Goal: Task Accomplishment & Management: Complete application form

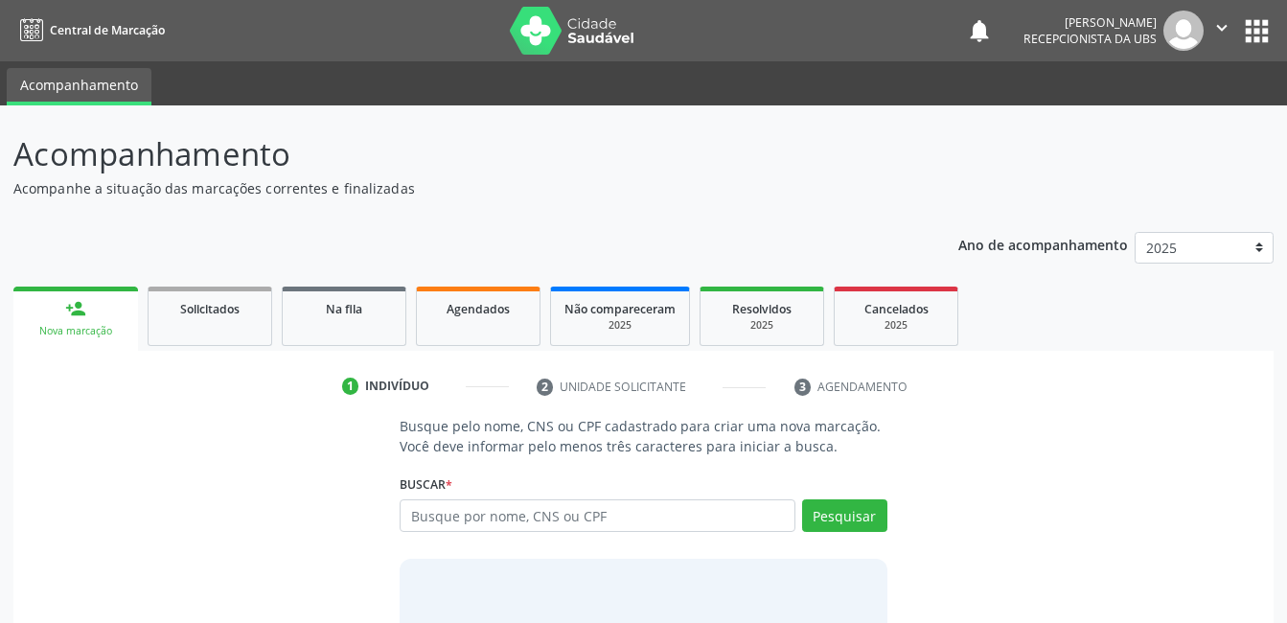
click at [508, 513] on input "text" at bounding box center [597, 515] width 395 height 33
type input "[PERSON_NAME]"
click at [822, 517] on button "Pesquisar" at bounding box center [844, 515] width 85 height 33
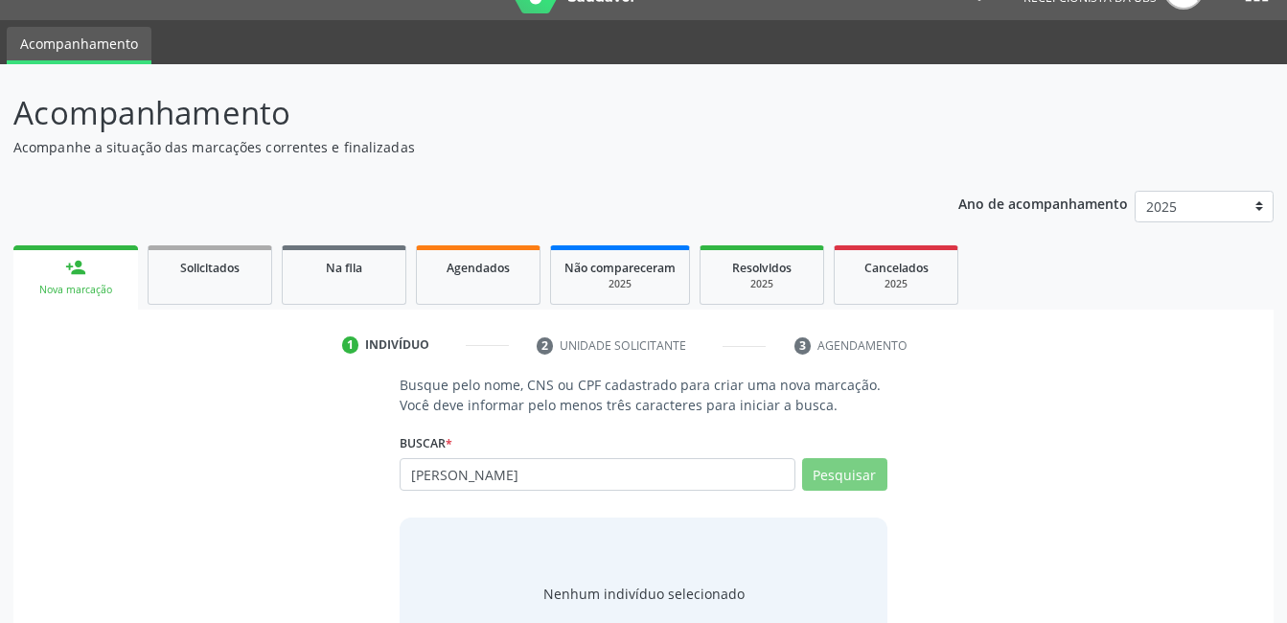
scroll to position [20, 0]
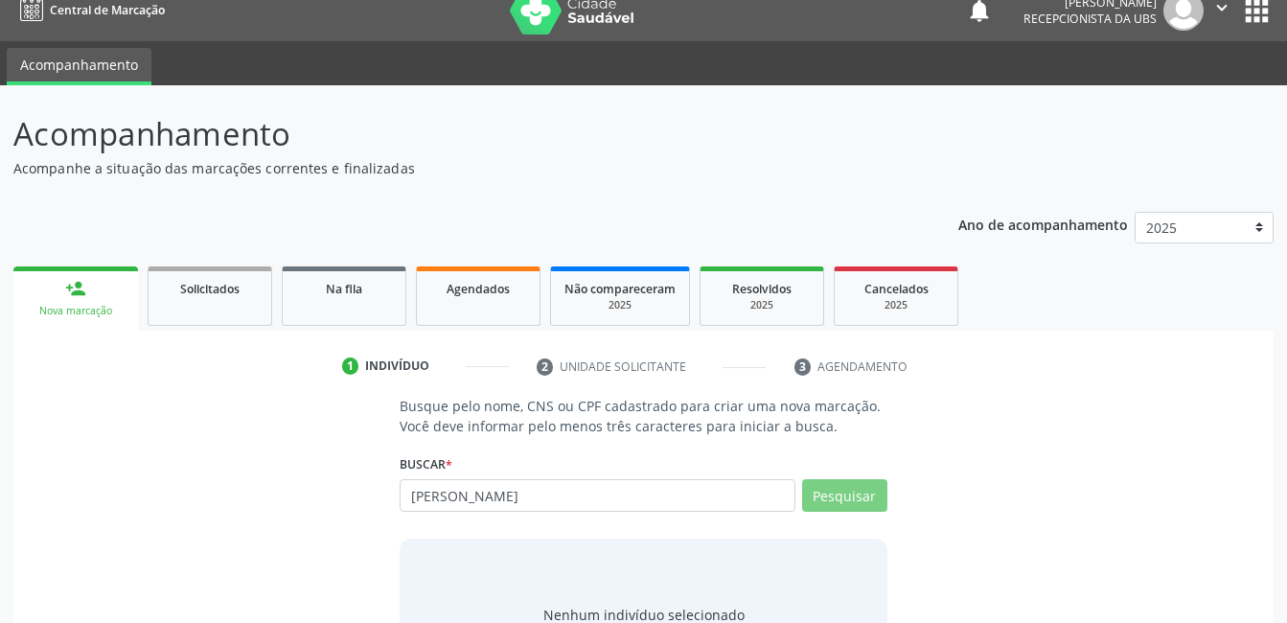
click at [92, 287] on link "person_add Nova marcação" at bounding box center [75, 298] width 125 height 64
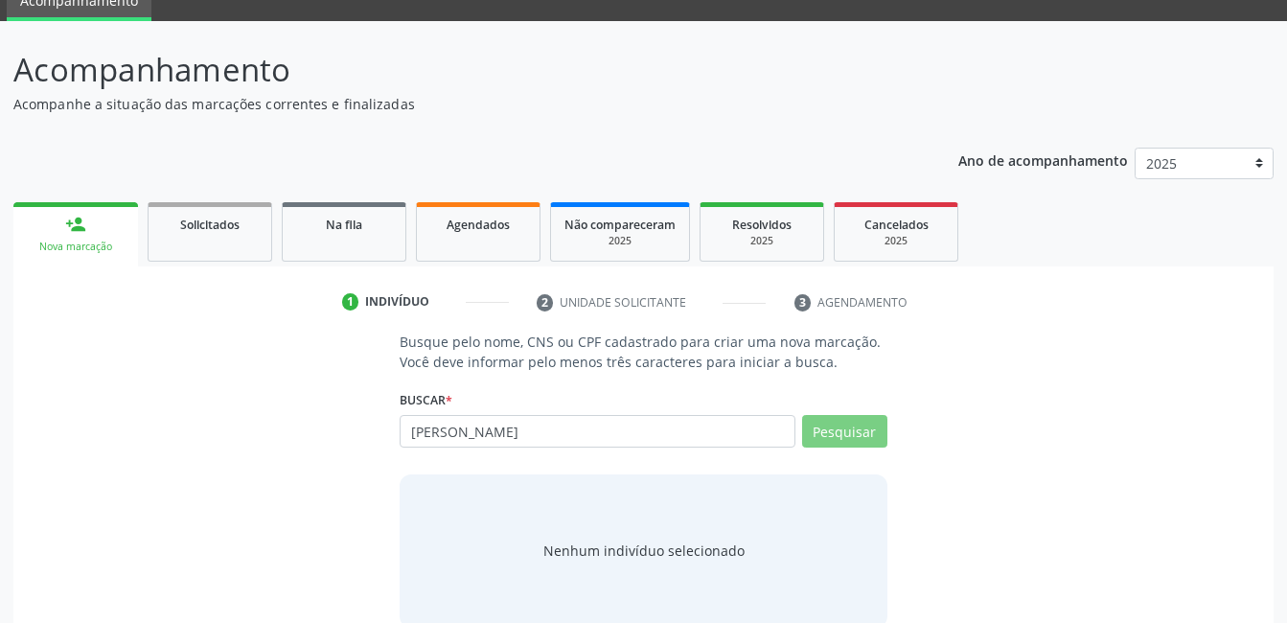
scroll to position [116, 0]
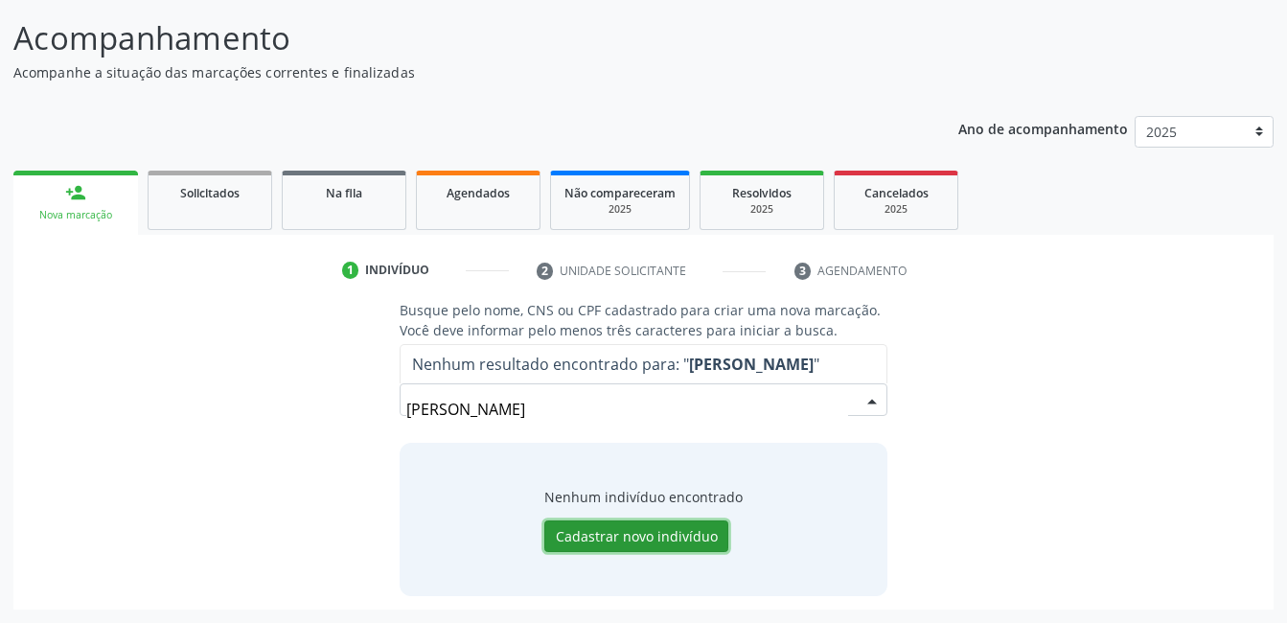
click at [637, 532] on button "Cadastrar novo indivíduo" at bounding box center [636, 536] width 184 height 33
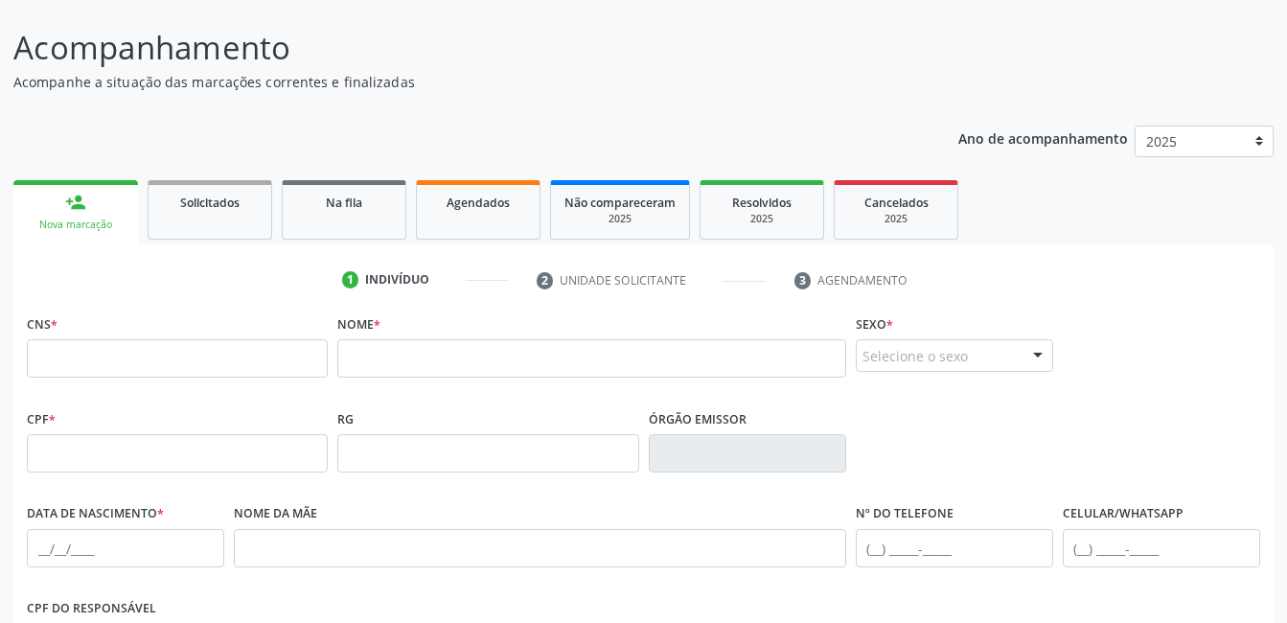
scroll to position [128, 0]
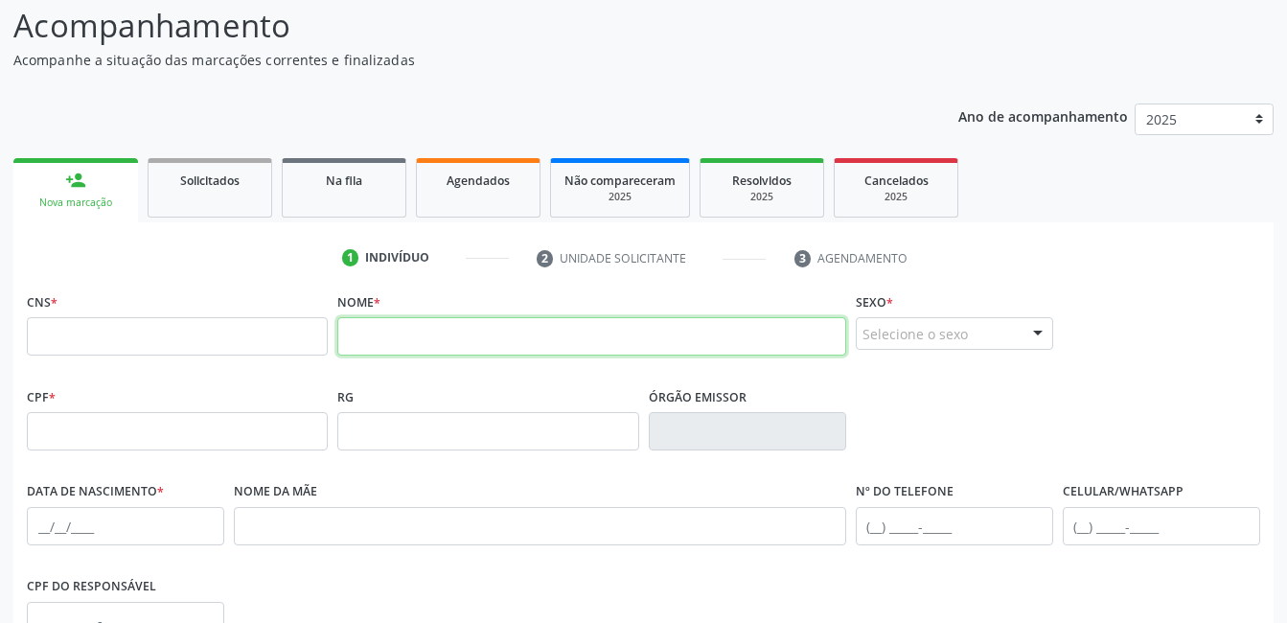
click at [428, 349] on input "text" at bounding box center [591, 336] width 508 height 38
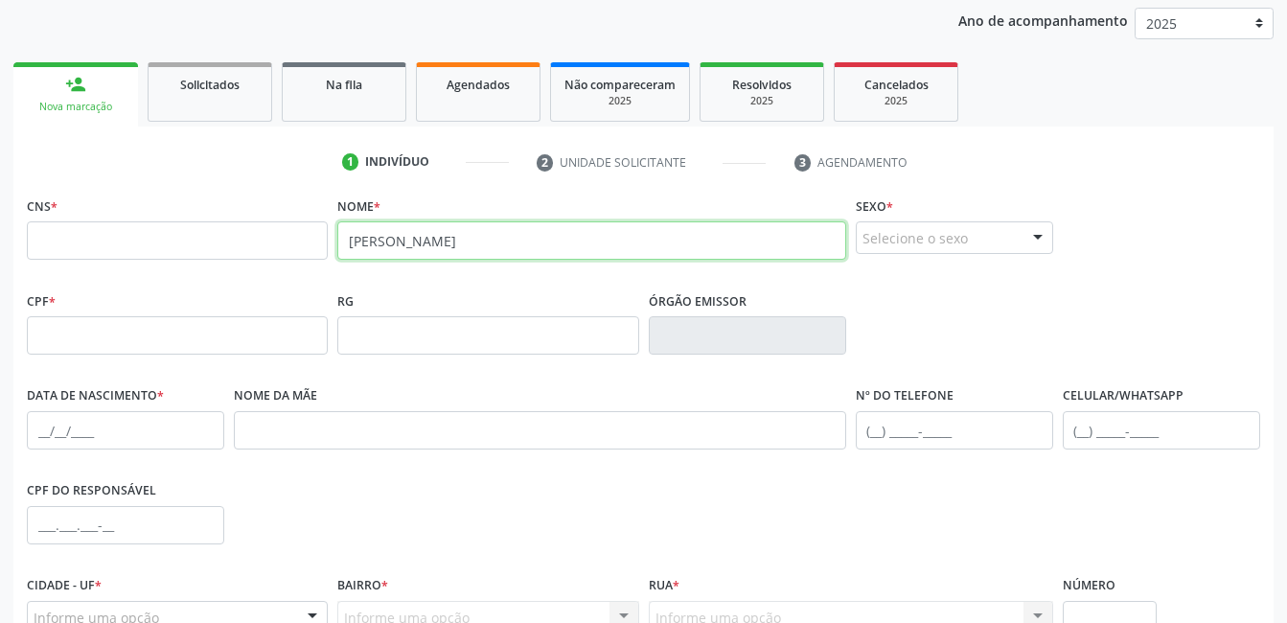
type input "[PERSON_NAME]"
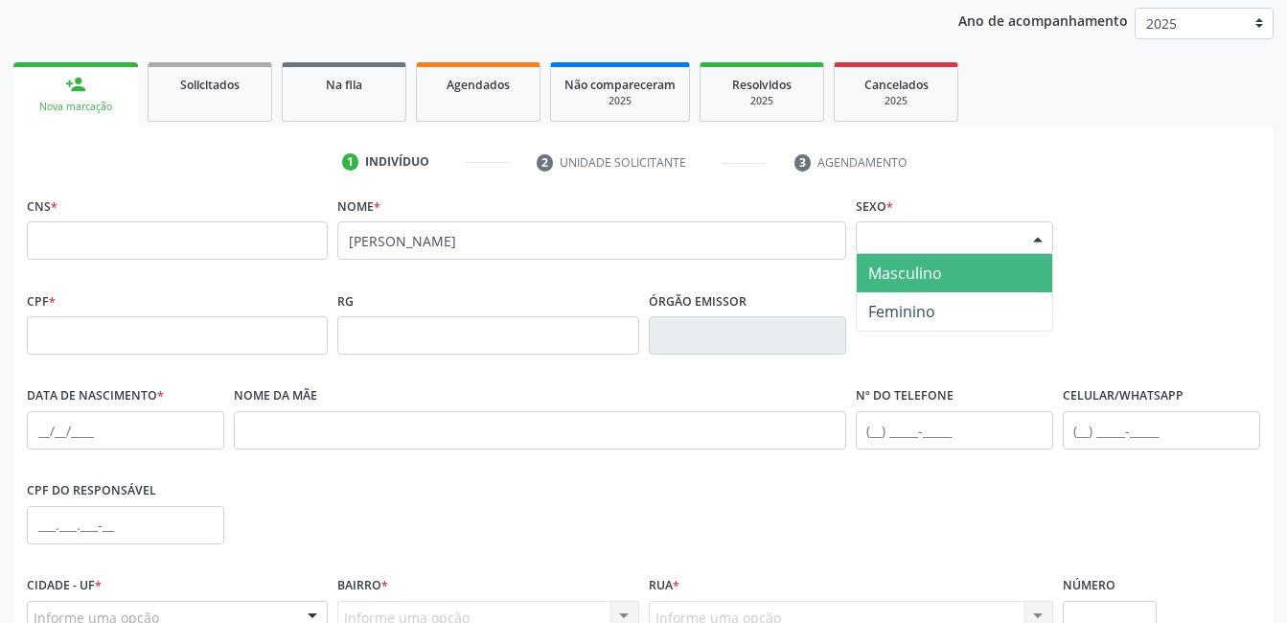
click at [995, 241] on div "Selecione o sexo" at bounding box center [954, 237] width 197 height 33
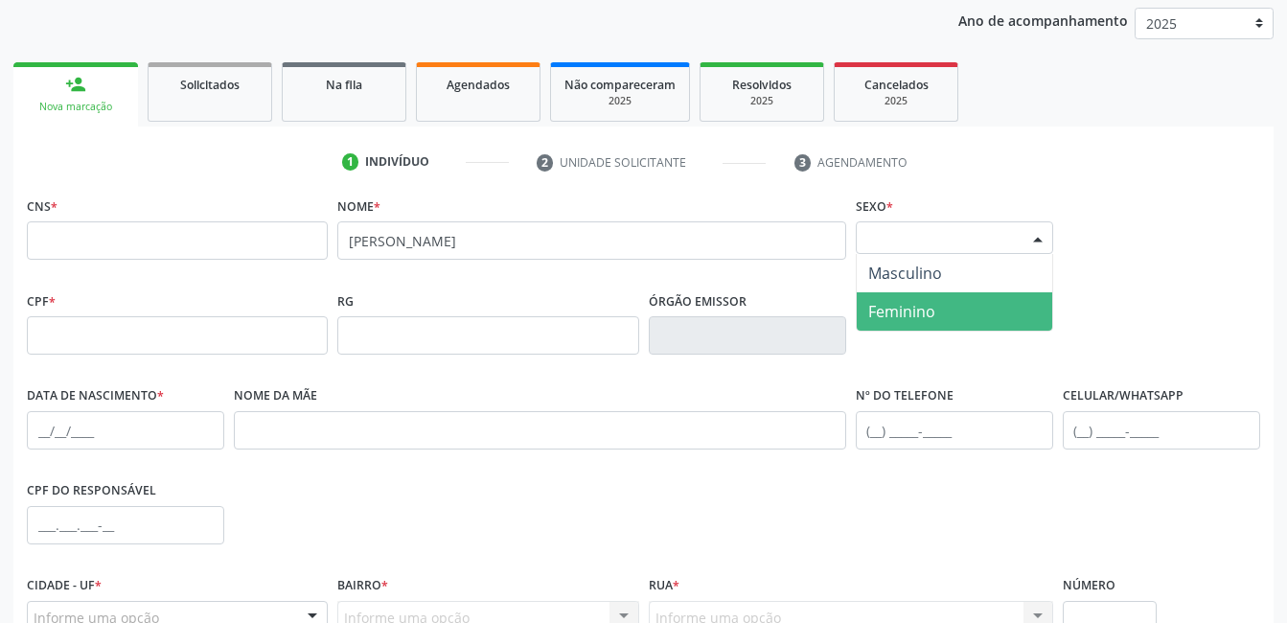
click at [964, 295] on span "Feminino" at bounding box center [954, 311] width 195 height 38
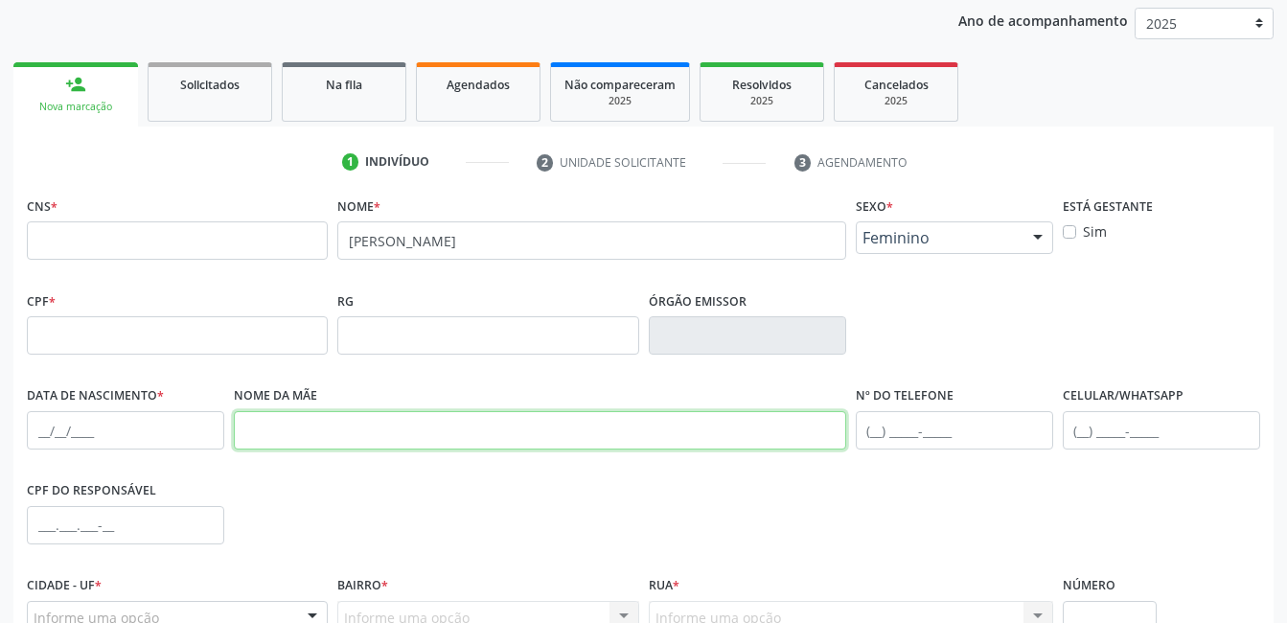
click at [361, 428] on input "text" at bounding box center [540, 430] width 612 height 38
type input "[PERSON_NAME]"
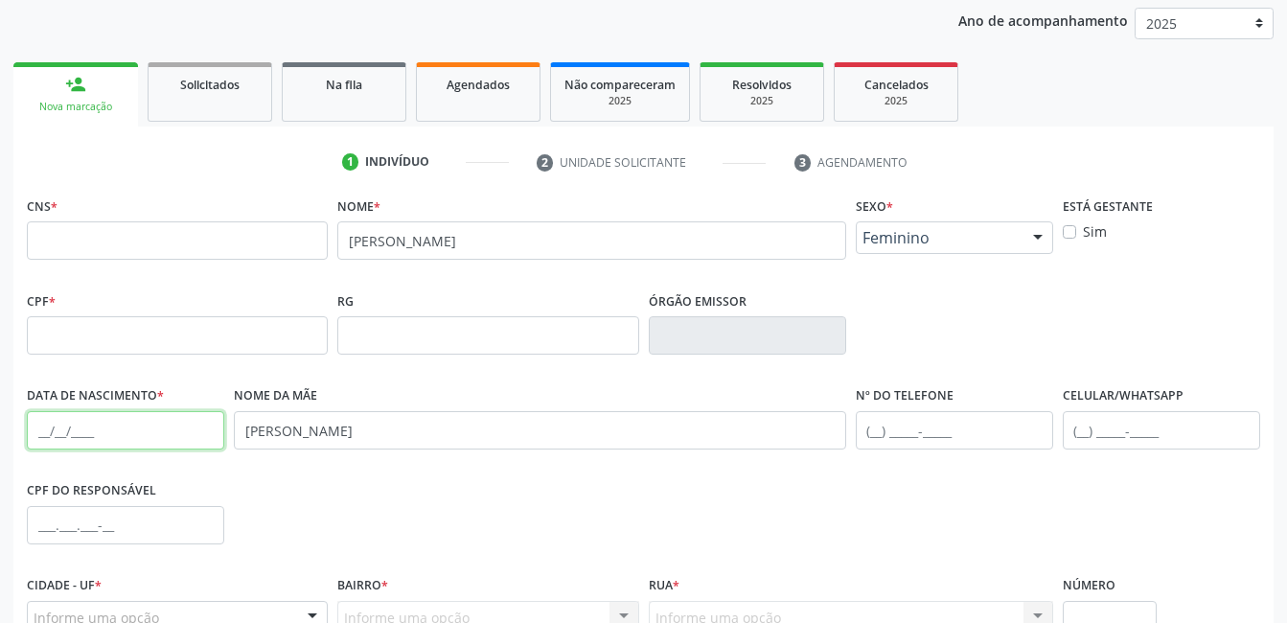
click at [37, 433] on input "text" at bounding box center [125, 430] width 197 height 38
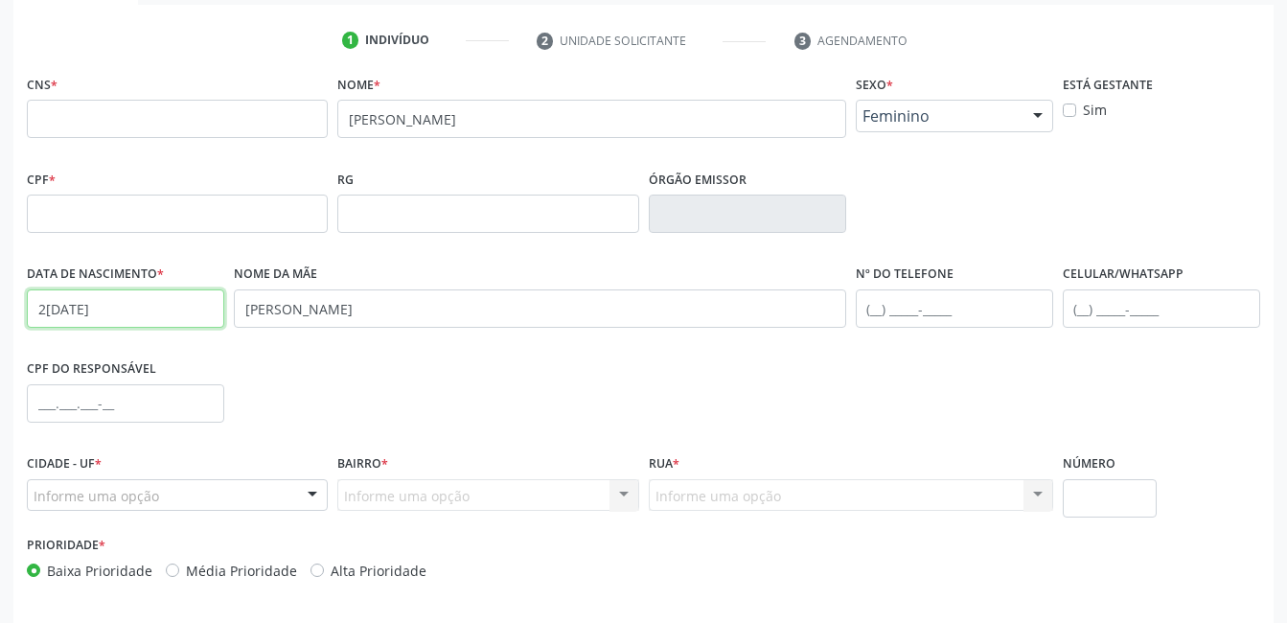
scroll to position [416, 0]
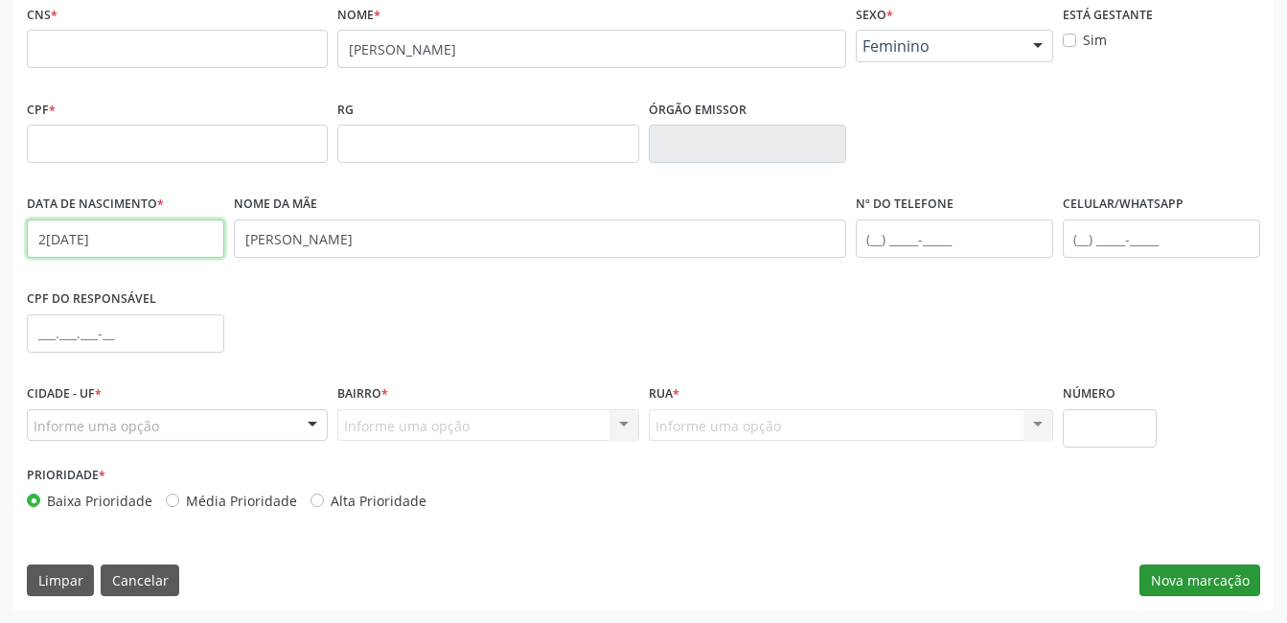
type input "2[DATE]"
click at [1187, 577] on button "Nova marcação" at bounding box center [1199, 580] width 121 height 33
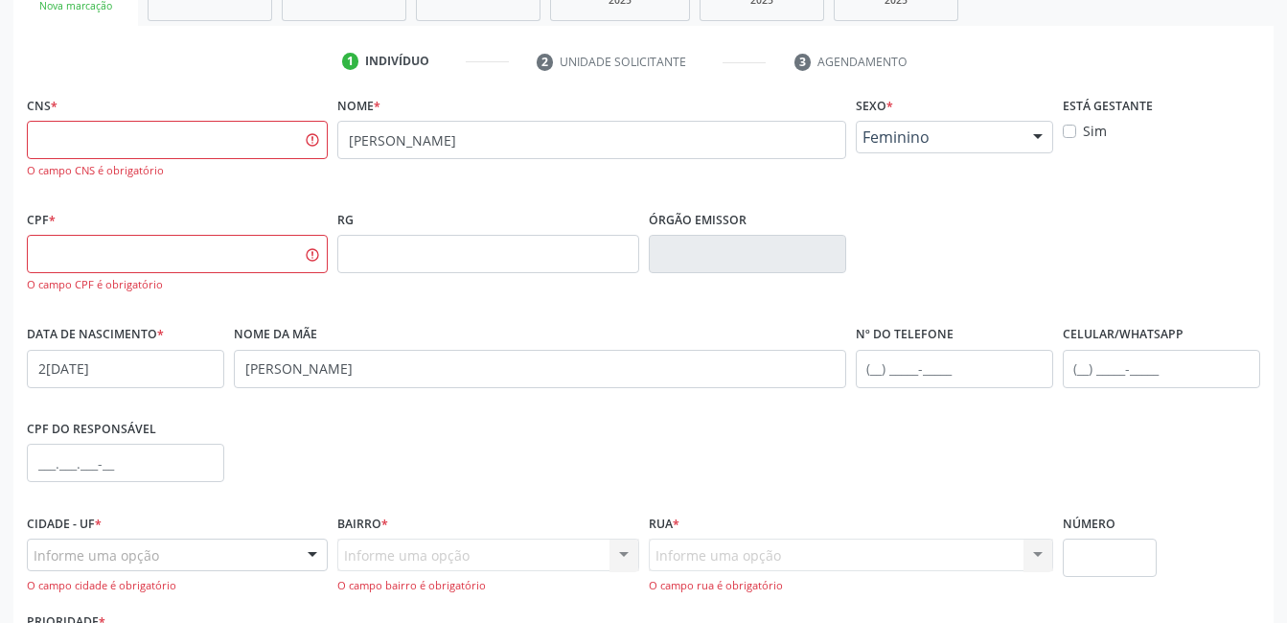
scroll to position [320, 0]
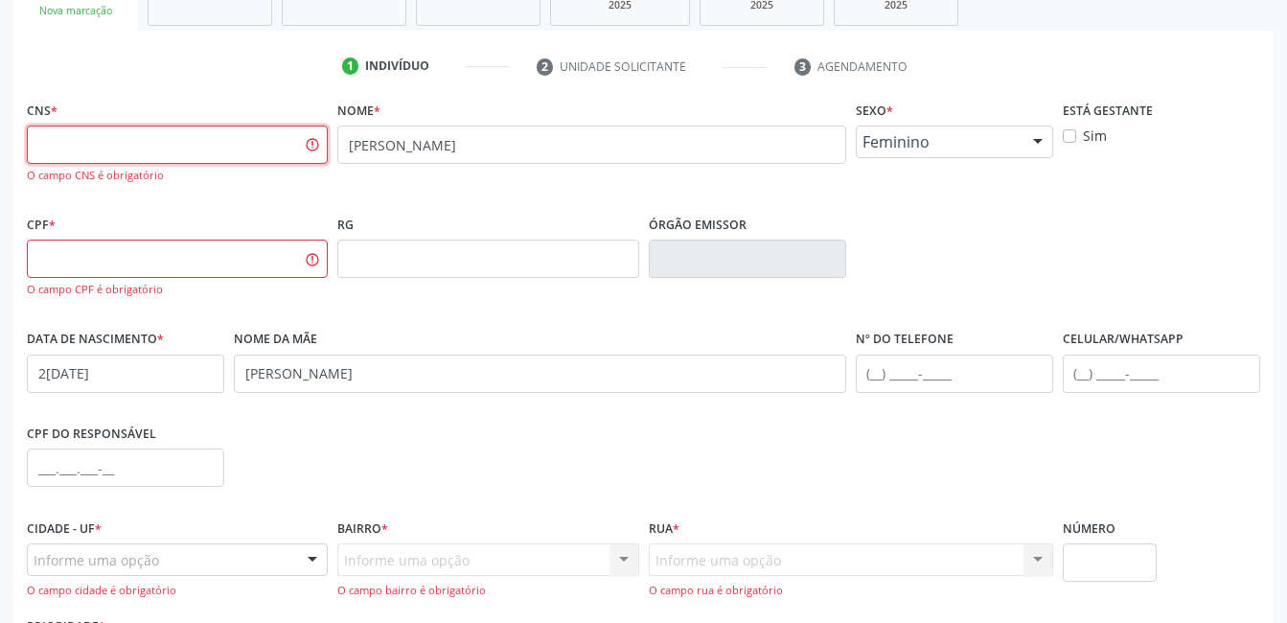
click at [193, 157] on input "text" at bounding box center [177, 145] width 301 height 38
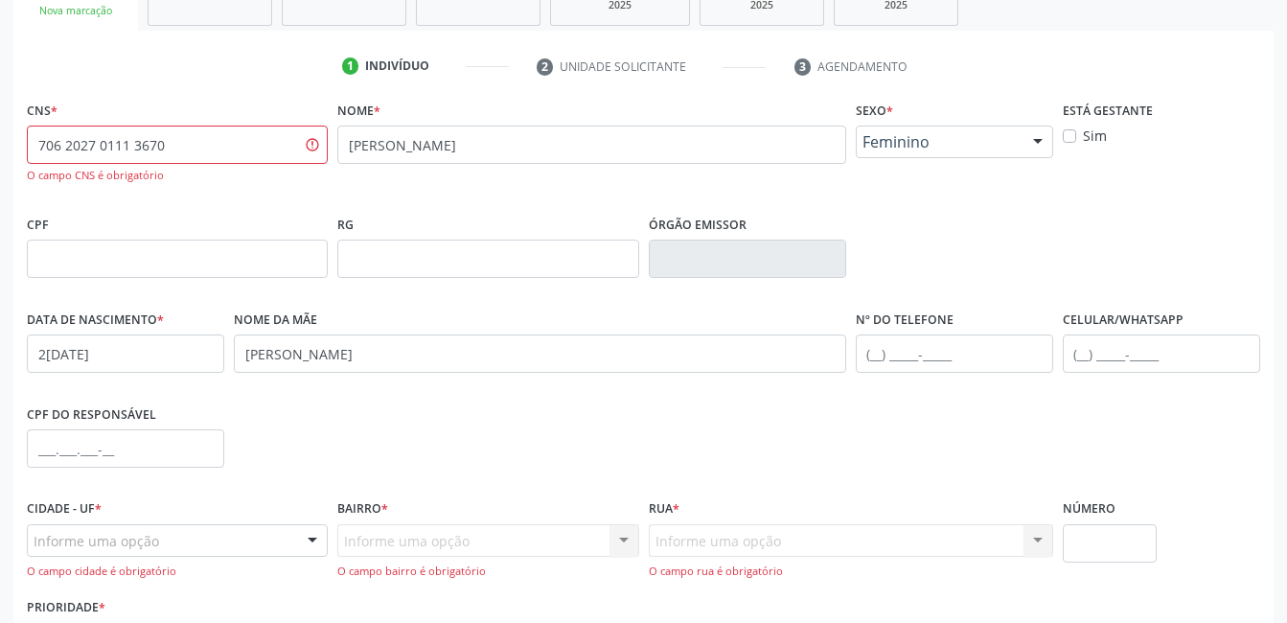
type input "706 2027 0111 3670"
click at [217, 267] on input "text" at bounding box center [177, 259] width 301 height 38
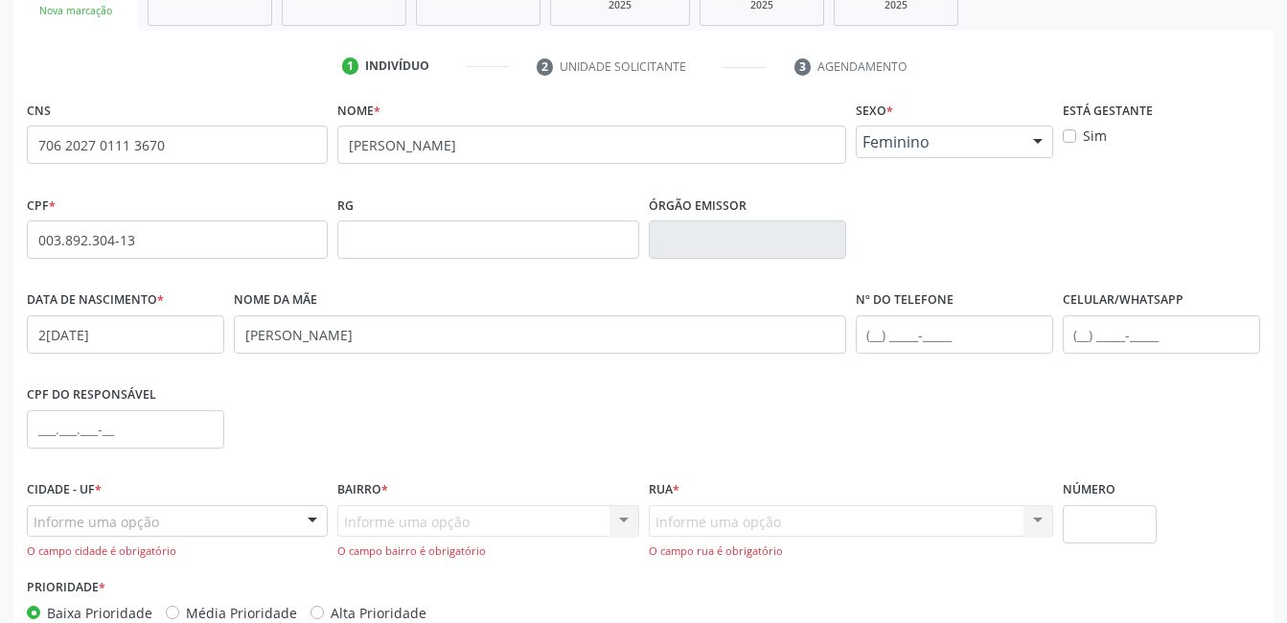
type input "003.892.304-13"
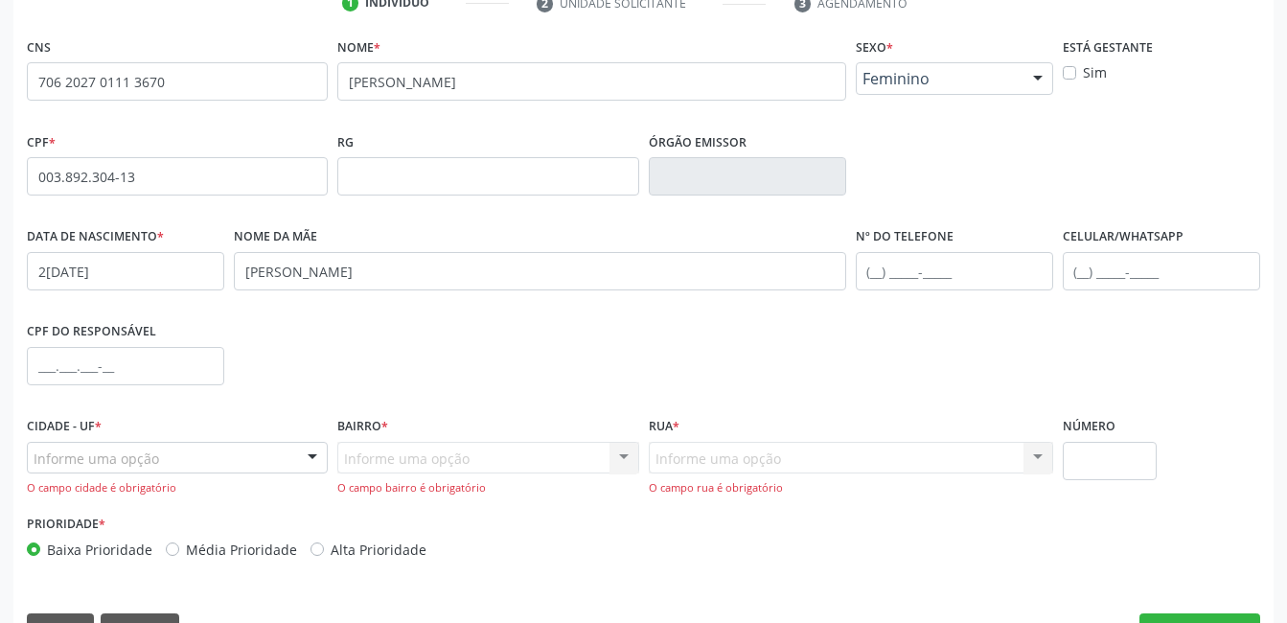
scroll to position [416, 0]
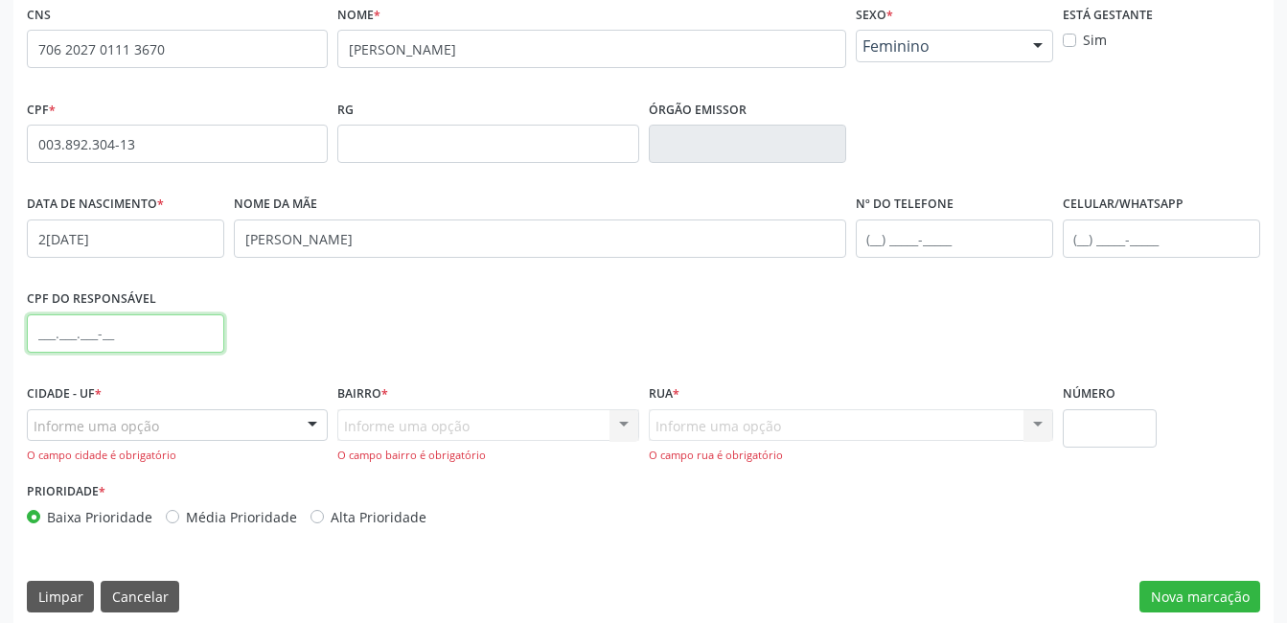
click at [63, 335] on input "text" at bounding box center [125, 333] width 197 height 38
type input "125.329.974-94"
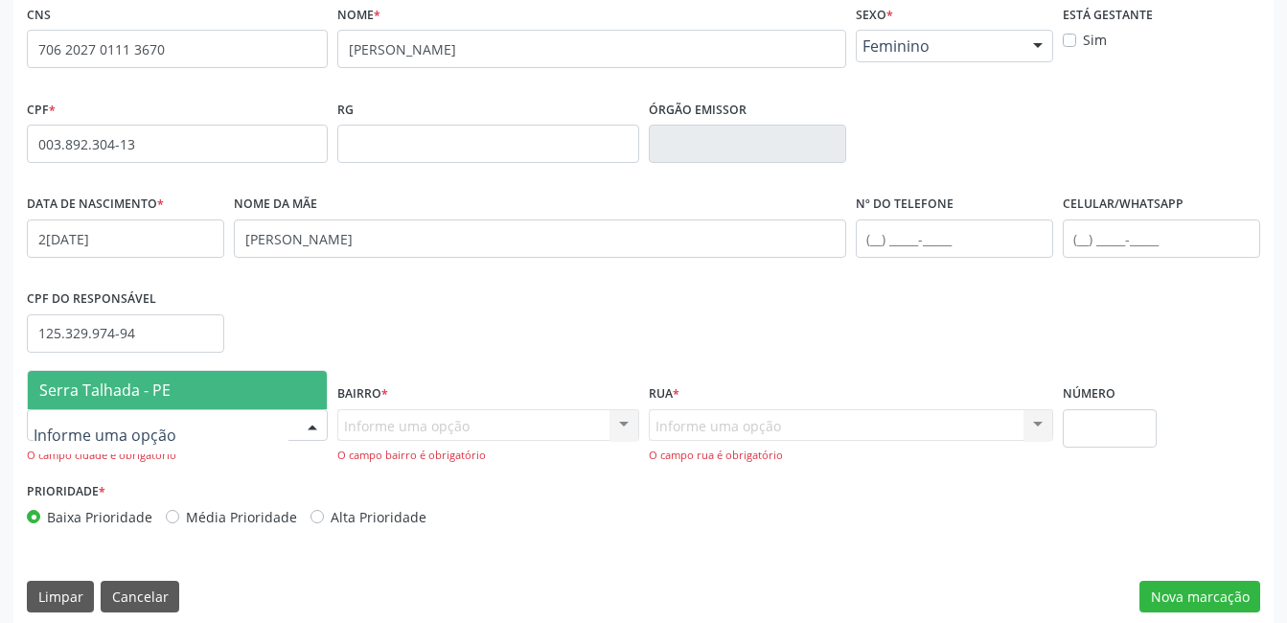
drag, startPoint x: 174, startPoint y: 388, endPoint x: 185, endPoint y: 389, distance: 10.6
click at [175, 388] on span "Serra Talhada - PE" at bounding box center [177, 390] width 299 height 38
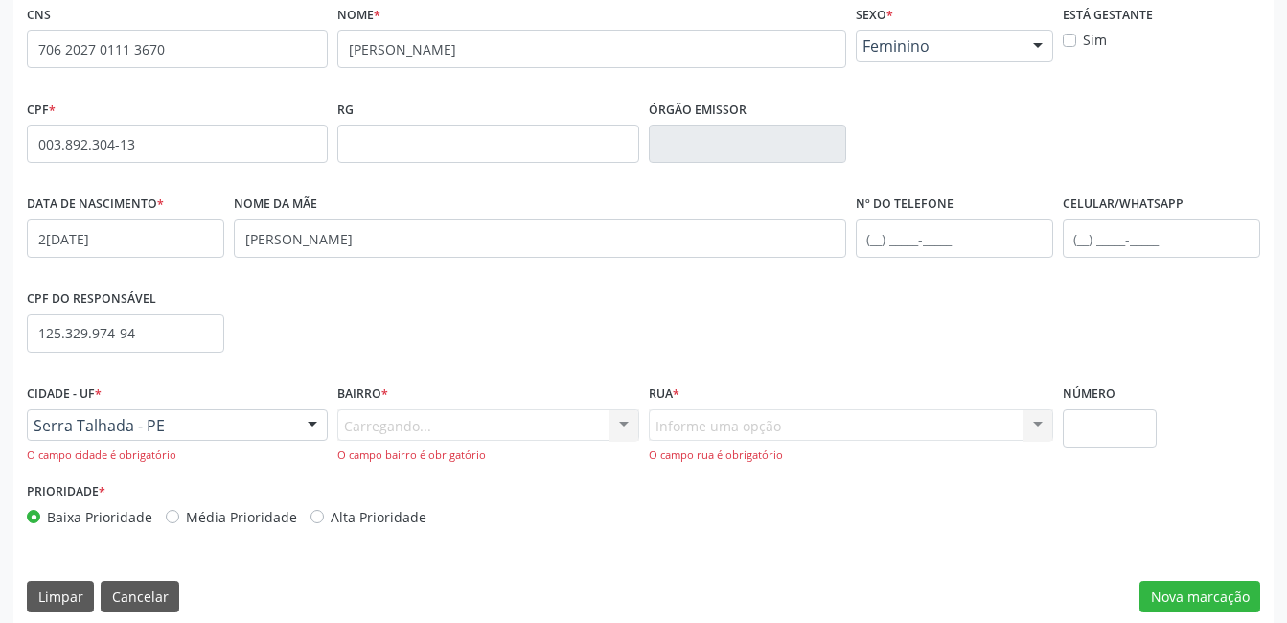
click at [398, 430] on div "Carregando... Nenhum resultado encontrado para: " " Nenhuma opção encontrada. D…" at bounding box center [487, 436] width 301 height 55
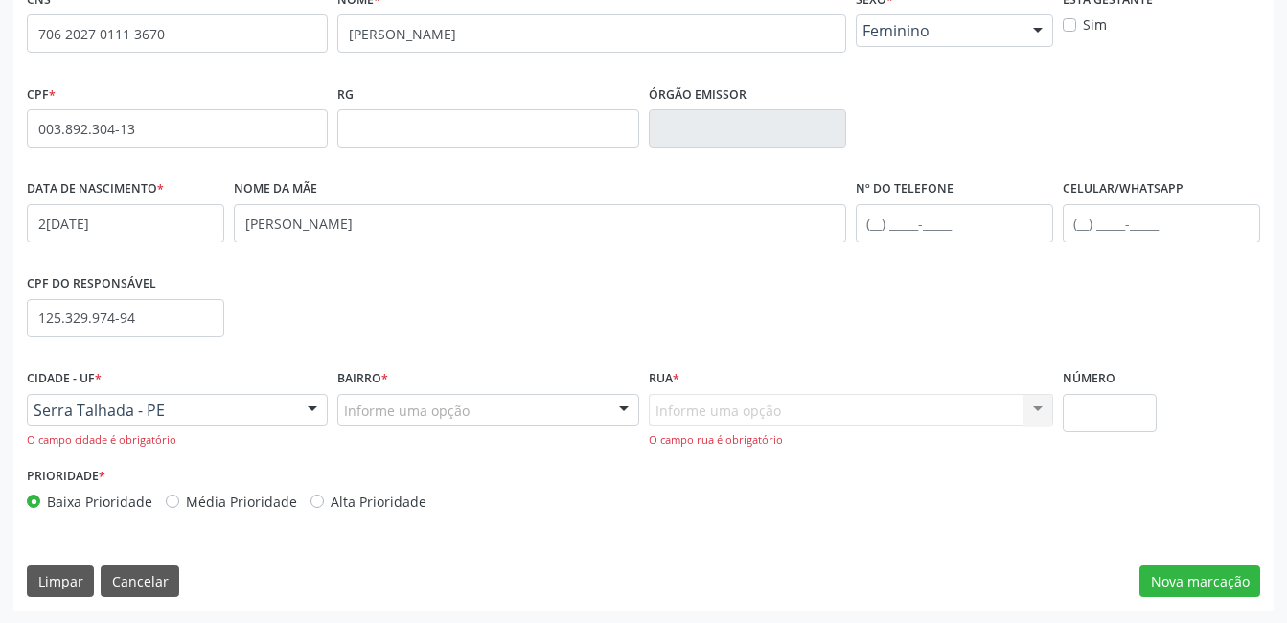
scroll to position [432, 0]
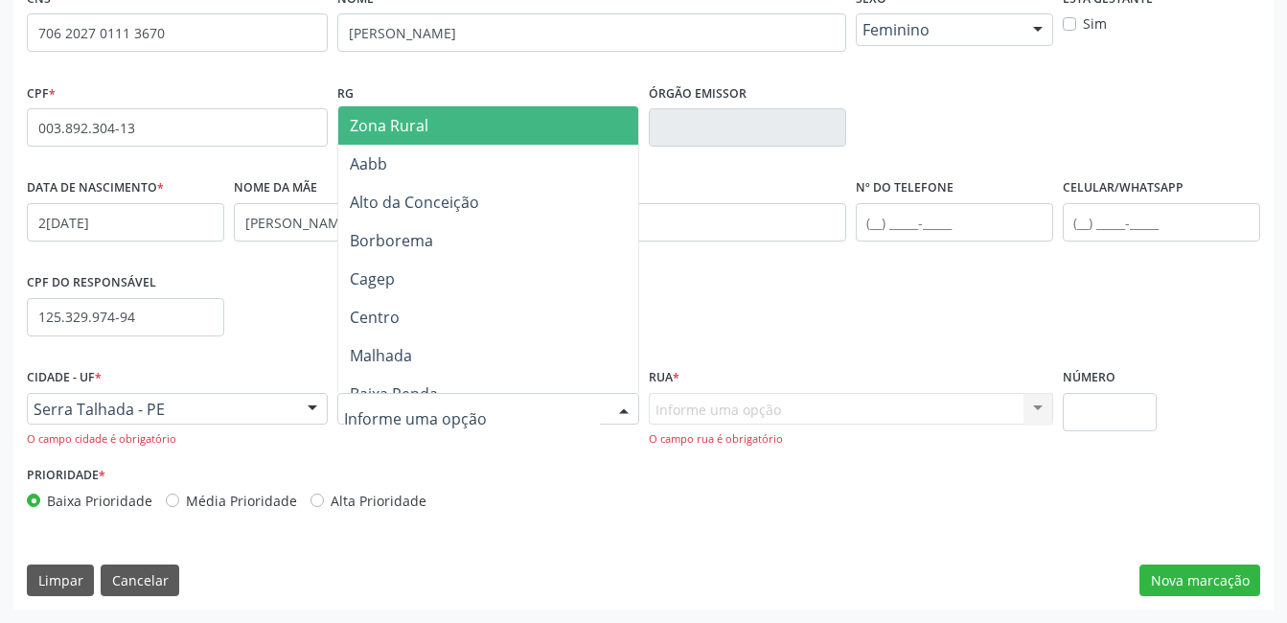
click at [454, 134] on span "Zona Rural" at bounding box center [492, 125] width 308 height 38
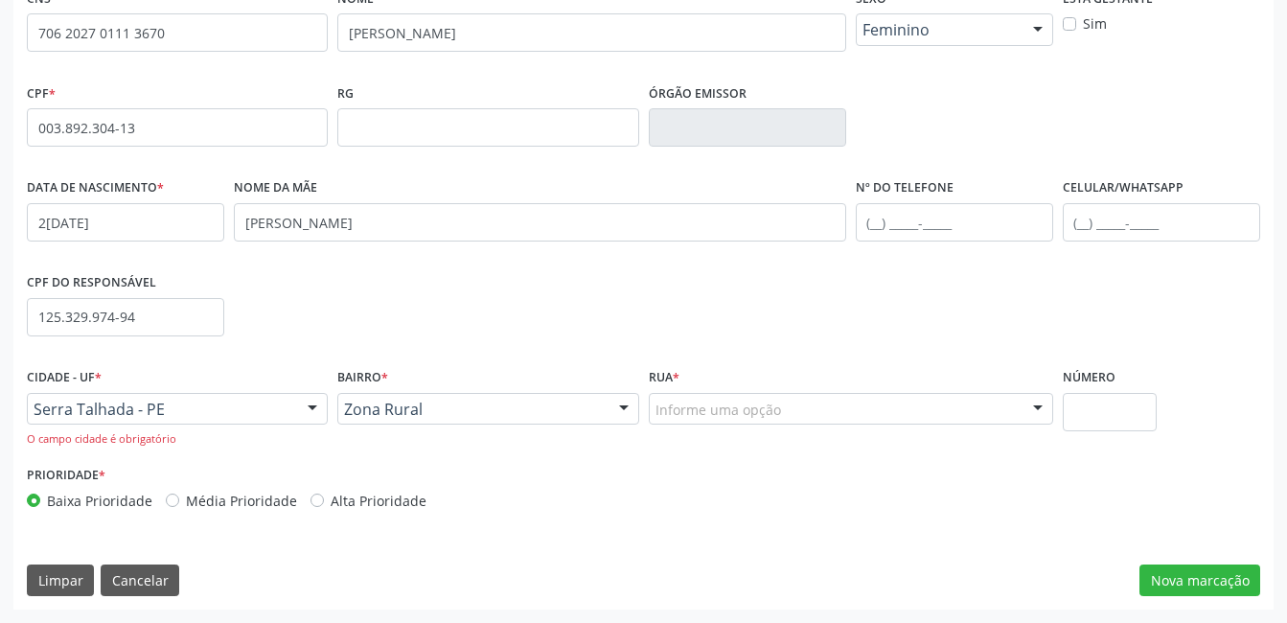
click at [787, 411] on div "Informe uma opção" at bounding box center [851, 409] width 404 height 33
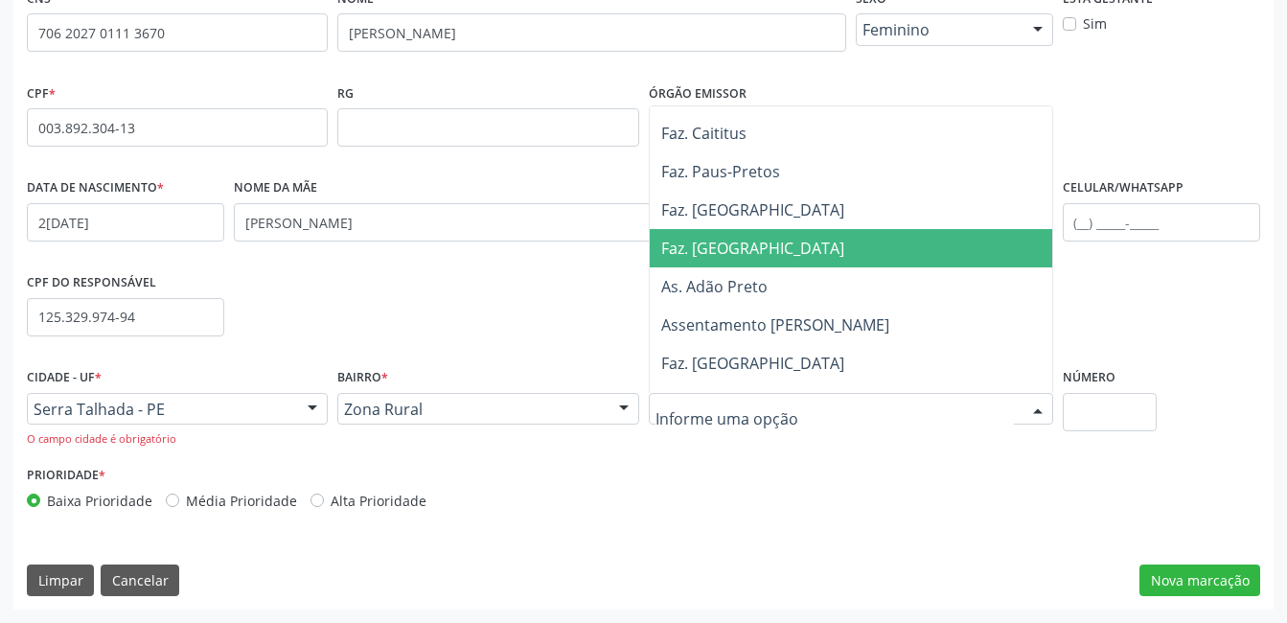
scroll to position [7665, 0]
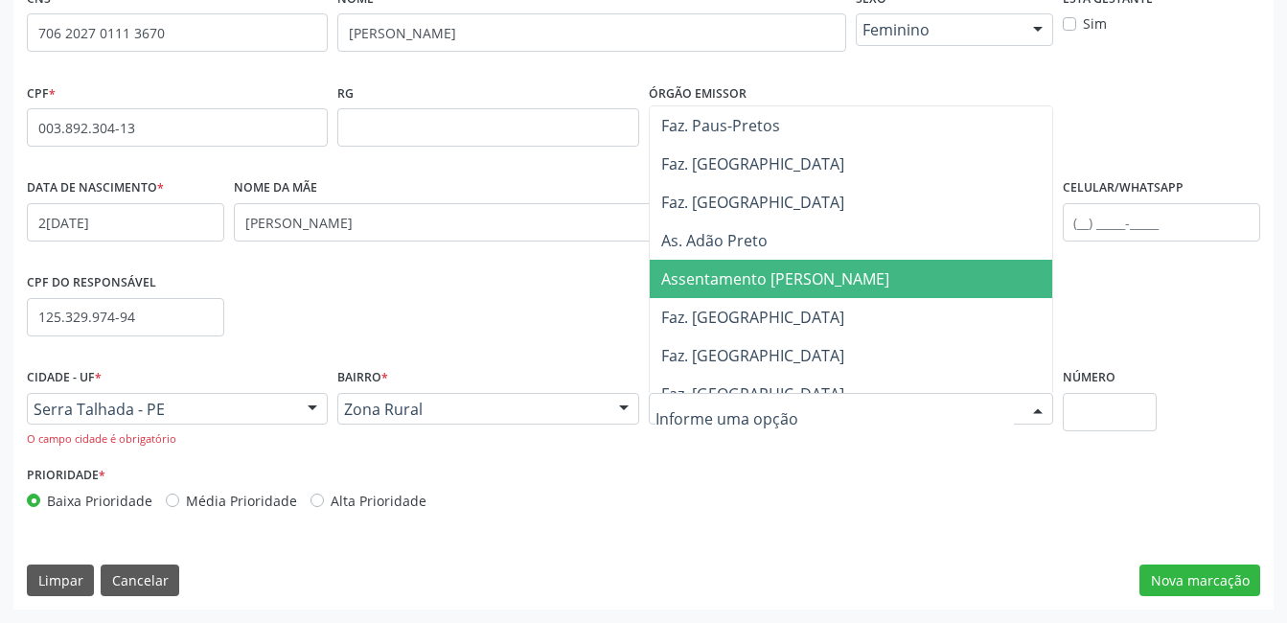
click at [751, 268] on span "Assentamento [PERSON_NAME]" at bounding box center [775, 278] width 228 height 21
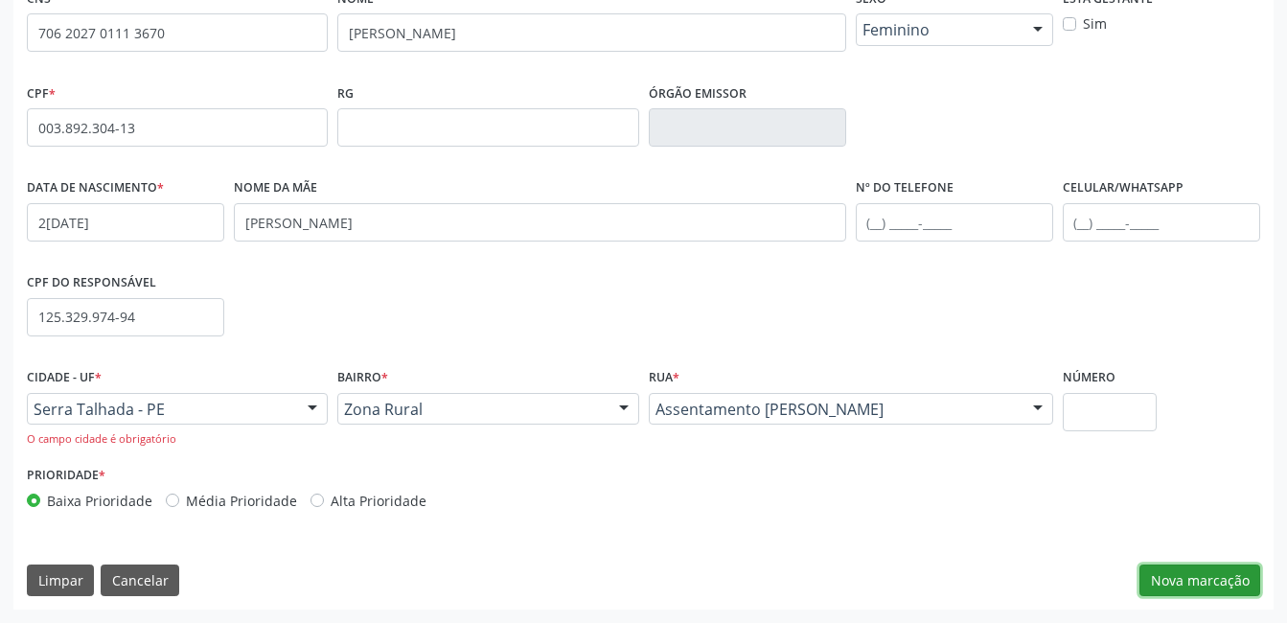
click at [1183, 583] on button "Nova marcação" at bounding box center [1199, 580] width 121 height 33
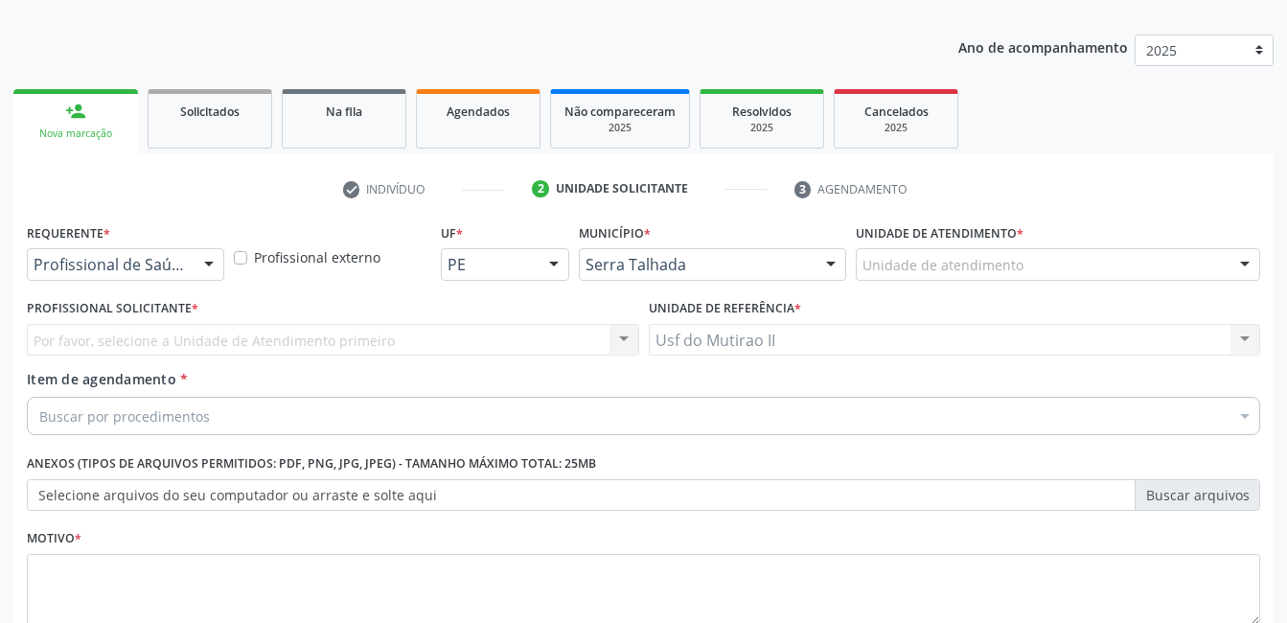
scroll to position [231, 0]
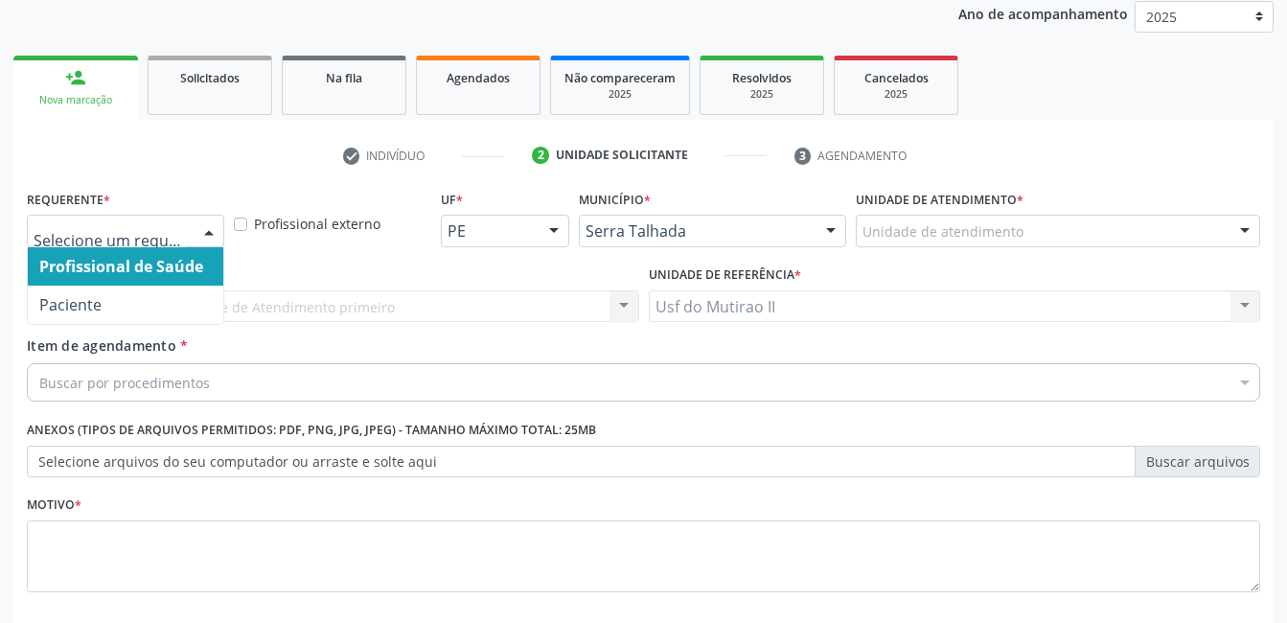
click at [206, 231] on div at bounding box center [209, 232] width 29 height 33
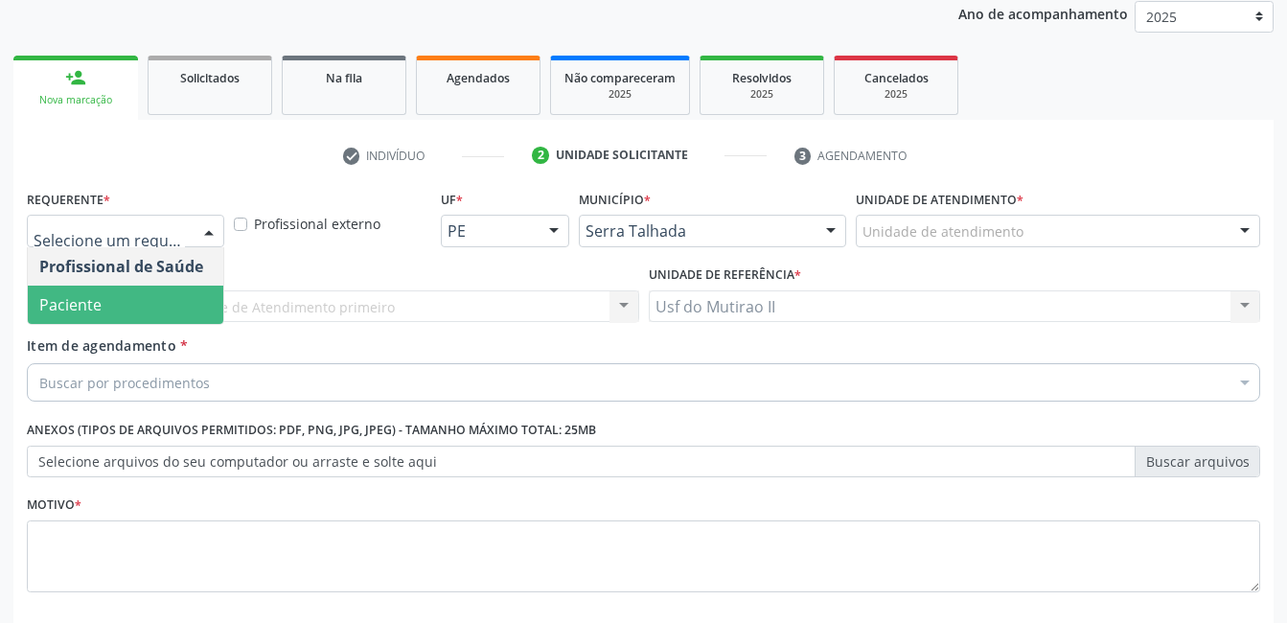
click at [186, 293] on span "Paciente" at bounding box center [125, 305] width 195 height 38
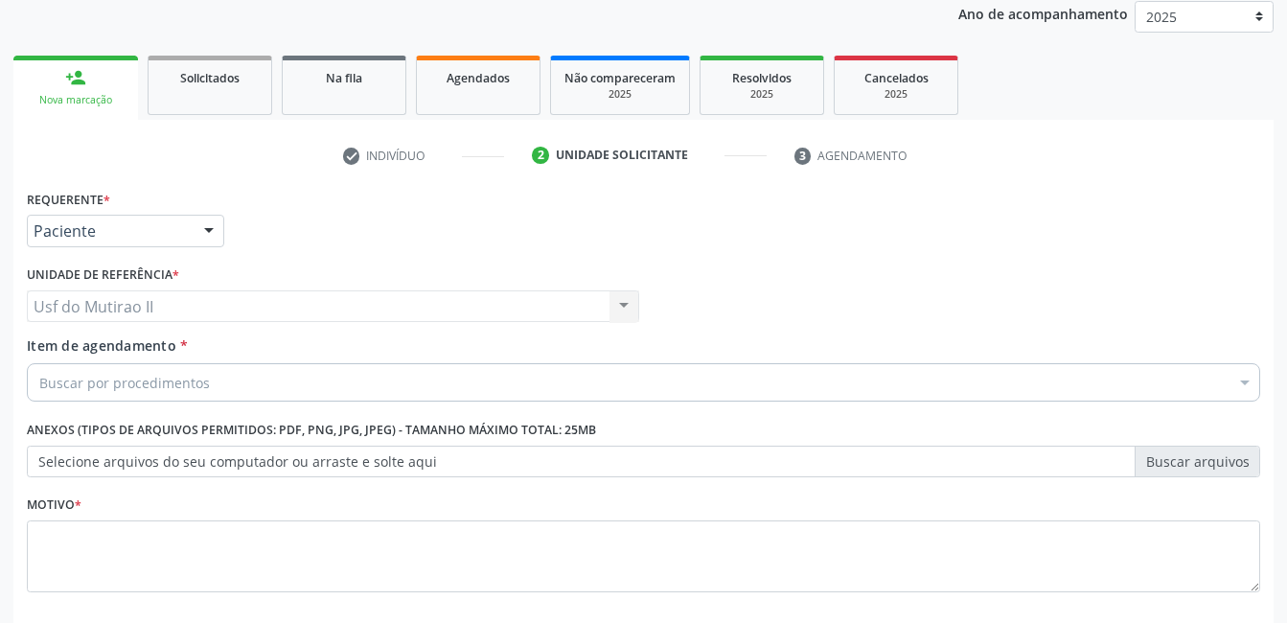
click at [223, 379] on div "Buscar por procedimentos" at bounding box center [643, 382] width 1233 height 38
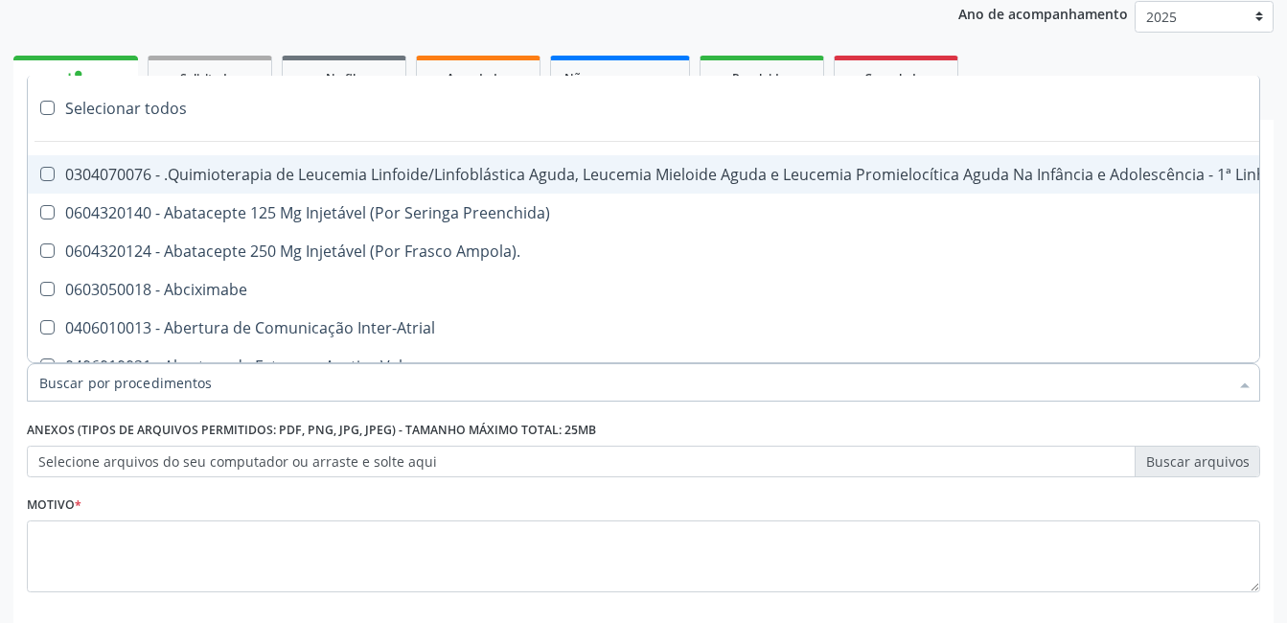
click at [172, 373] on input "Item de agendamento *" at bounding box center [633, 382] width 1189 height 38
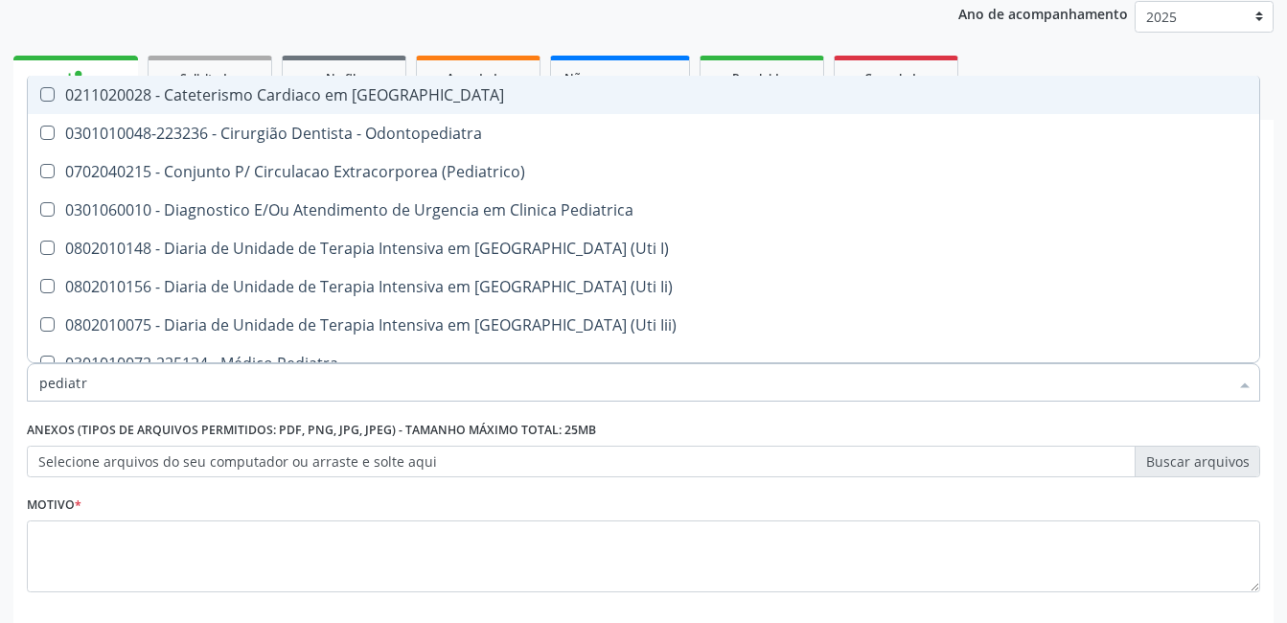
type input "pediatra"
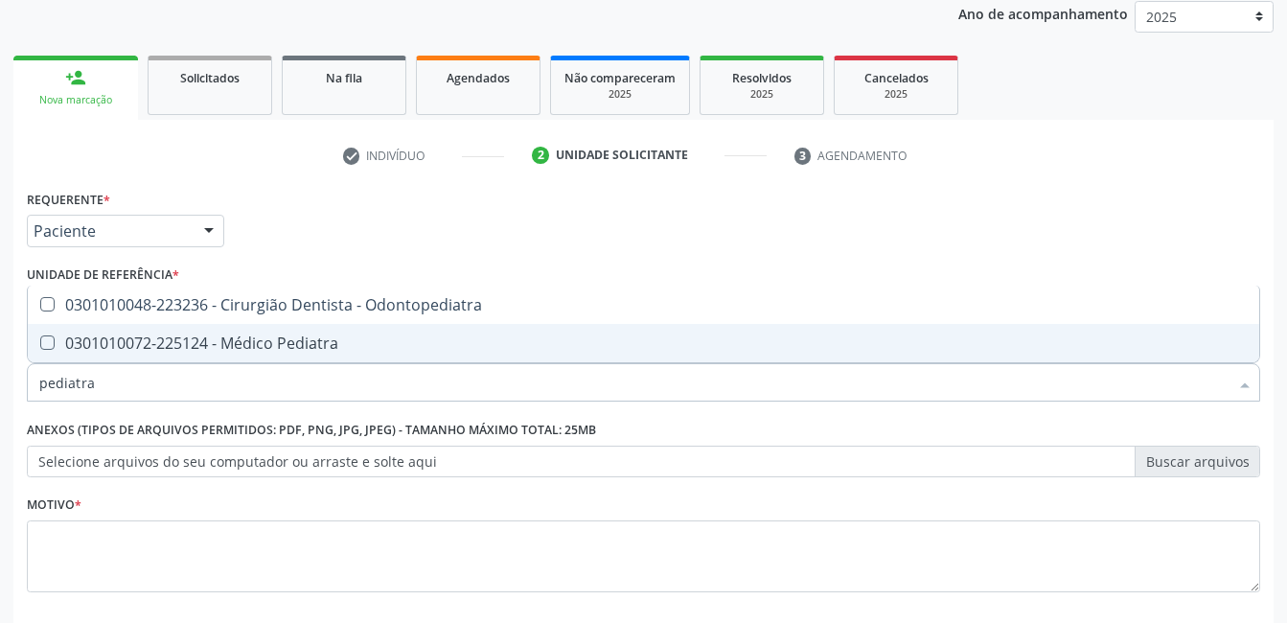
click at [218, 336] on div "0301010072-225124 - Médico Pediatra" at bounding box center [643, 342] width 1208 height 15
checkbox Pediatra "true"
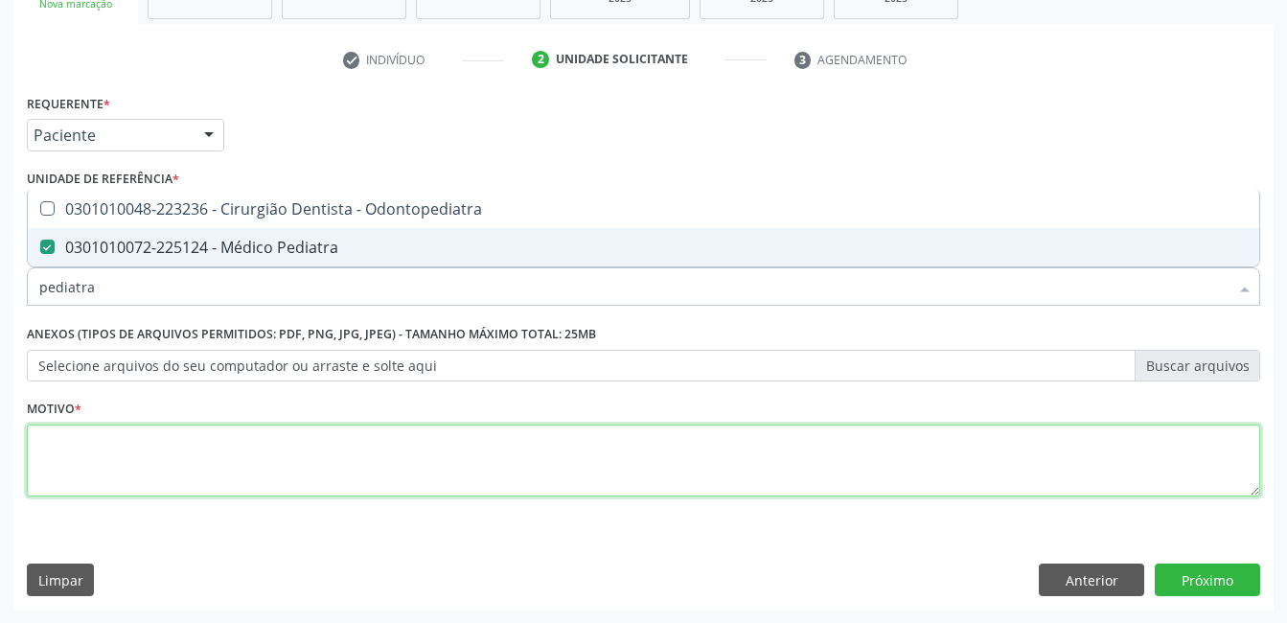
click at [179, 468] on textarea at bounding box center [643, 460] width 1233 height 73
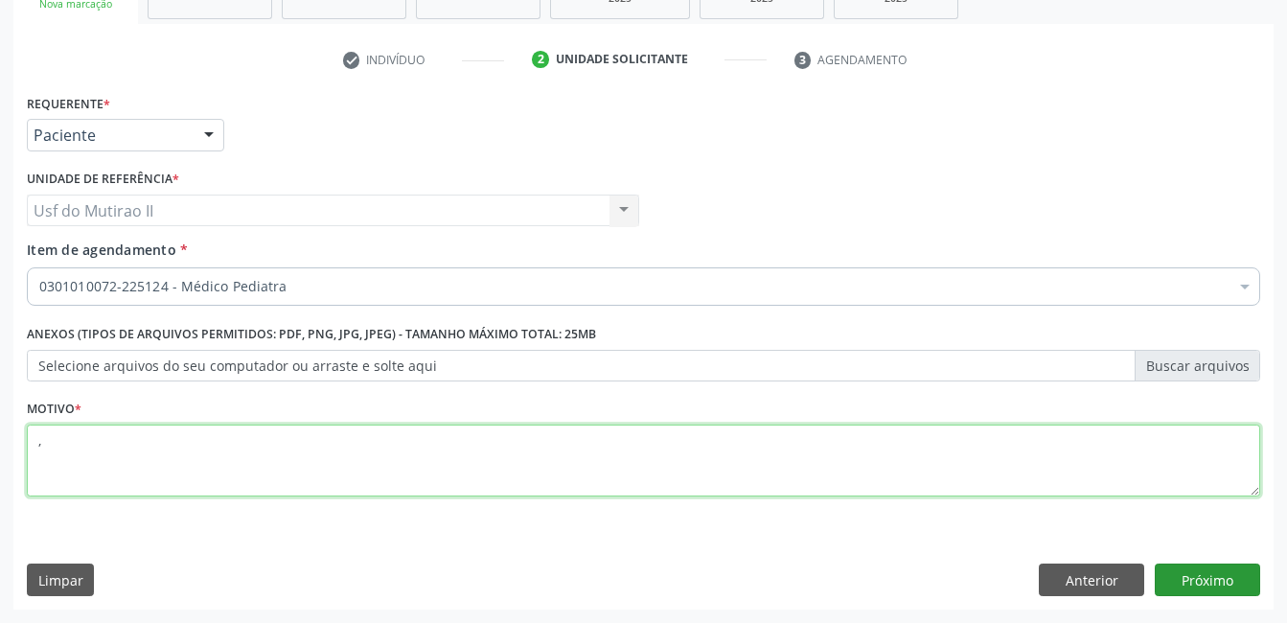
type textarea ","
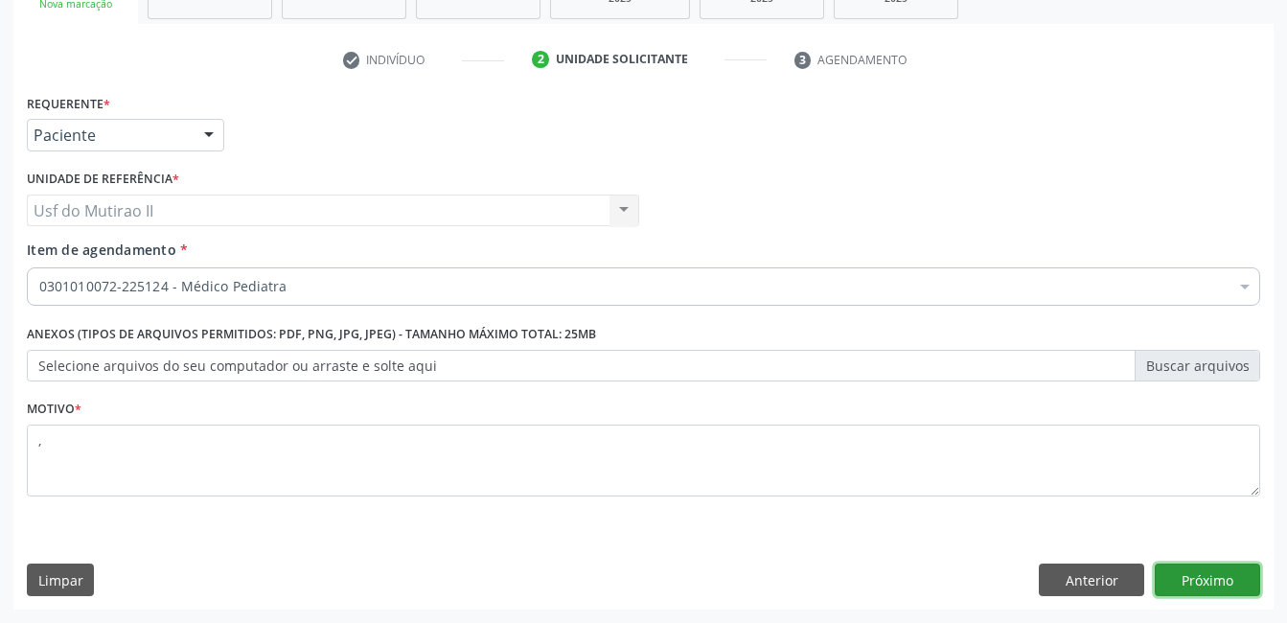
click at [1215, 588] on button "Próximo" at bounding box center [1207, 579] width 105 height 33
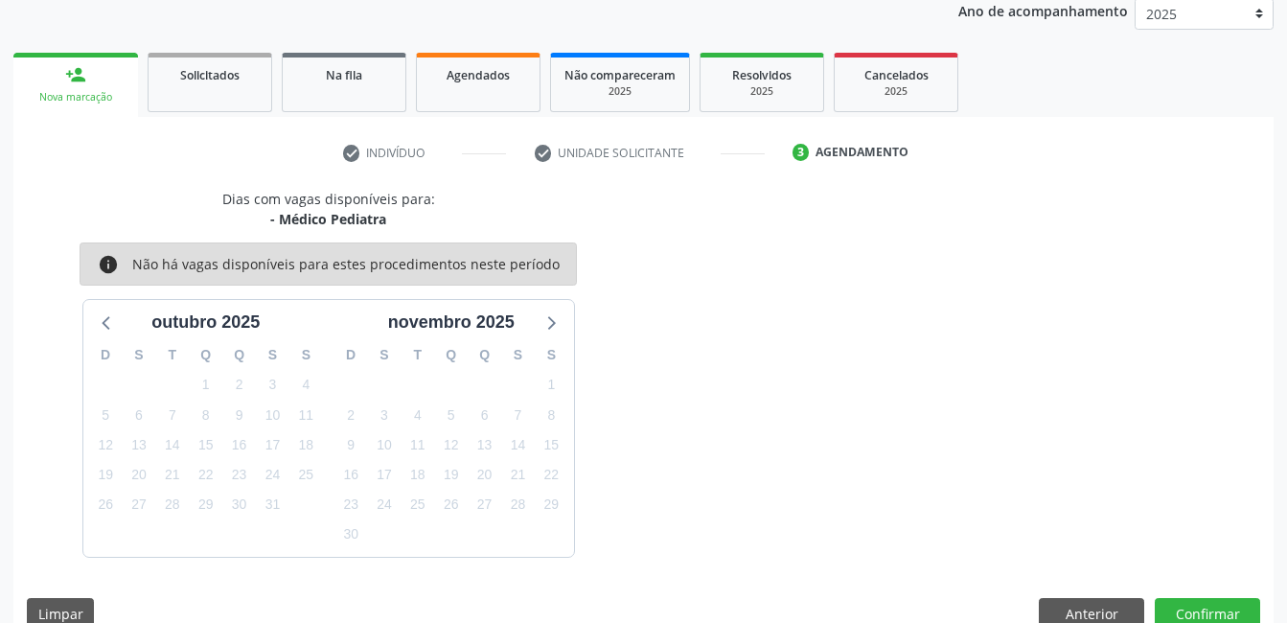
scroll to position [267, 0]
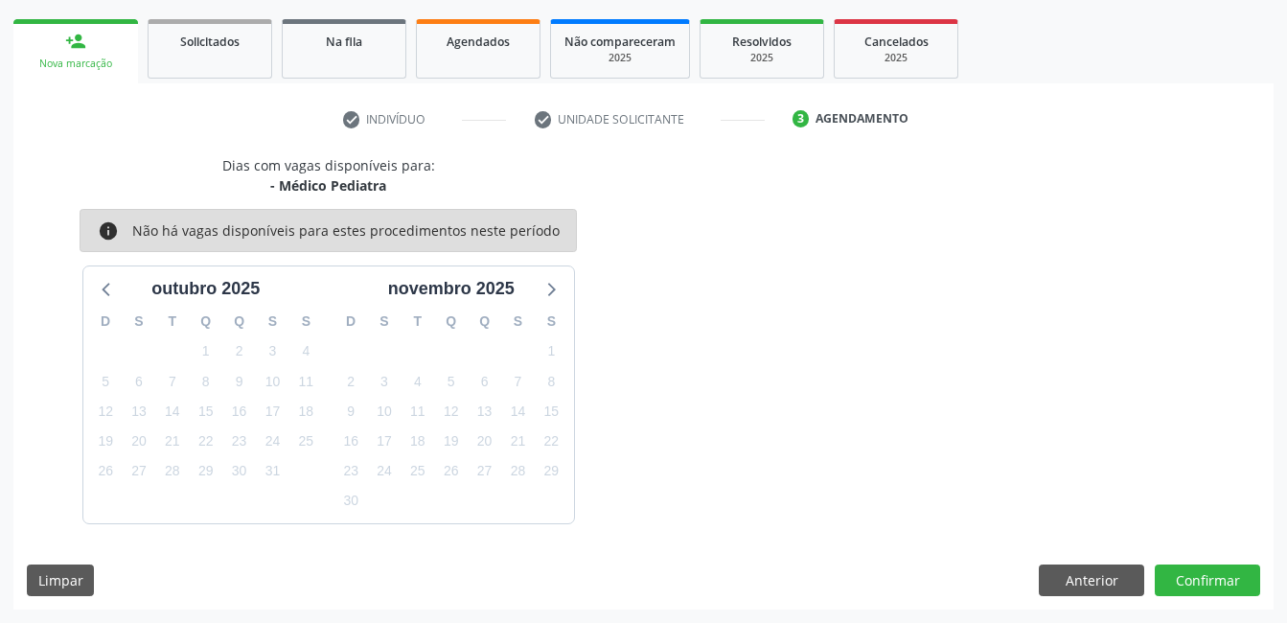
click at [843, 122] on div "Agendamento" at bounding box center [861, 118] width 93 height 17
click at [803, 130] on link "3 Agendamento" at bounding box center [869, 118] width 180 height 31
click at [795, 111] on link "3 Agendamento" at bounding box center [869, 118] width 180 height 31
click at [486, 44] on span "Agendados" at bounding box center [477, 42] width 63 height 16
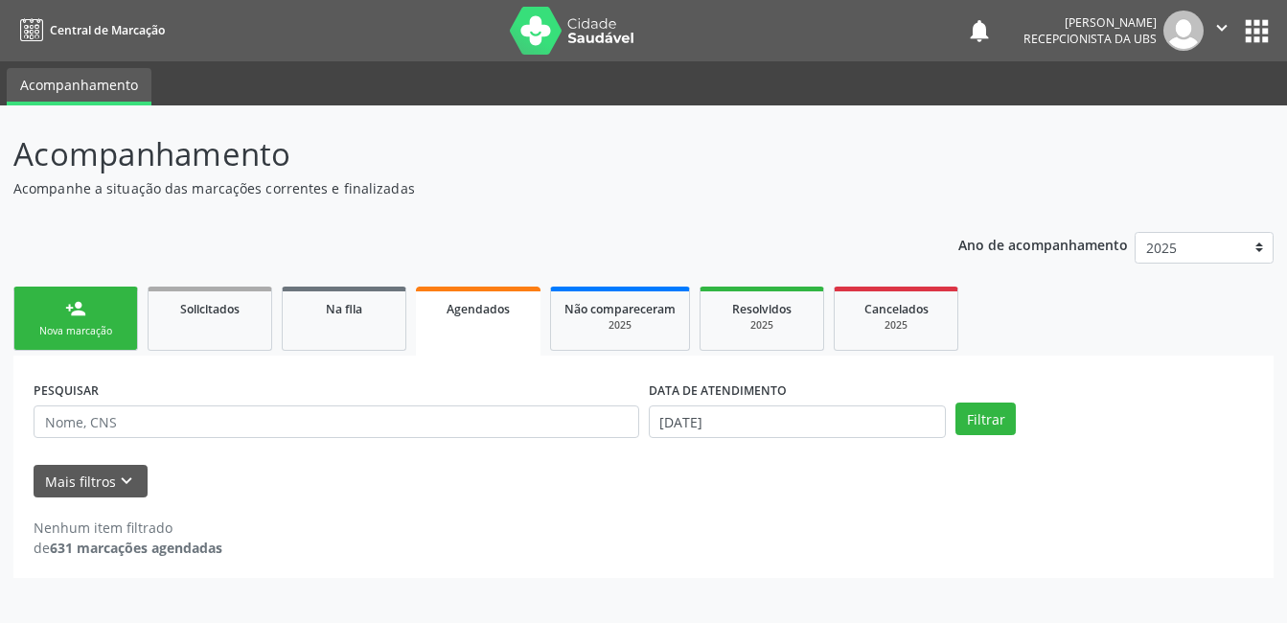
scroll to position [0, 0]
click at [346, 324] on link "Na fila" at bounding box center [344, 318] width 125 height 64
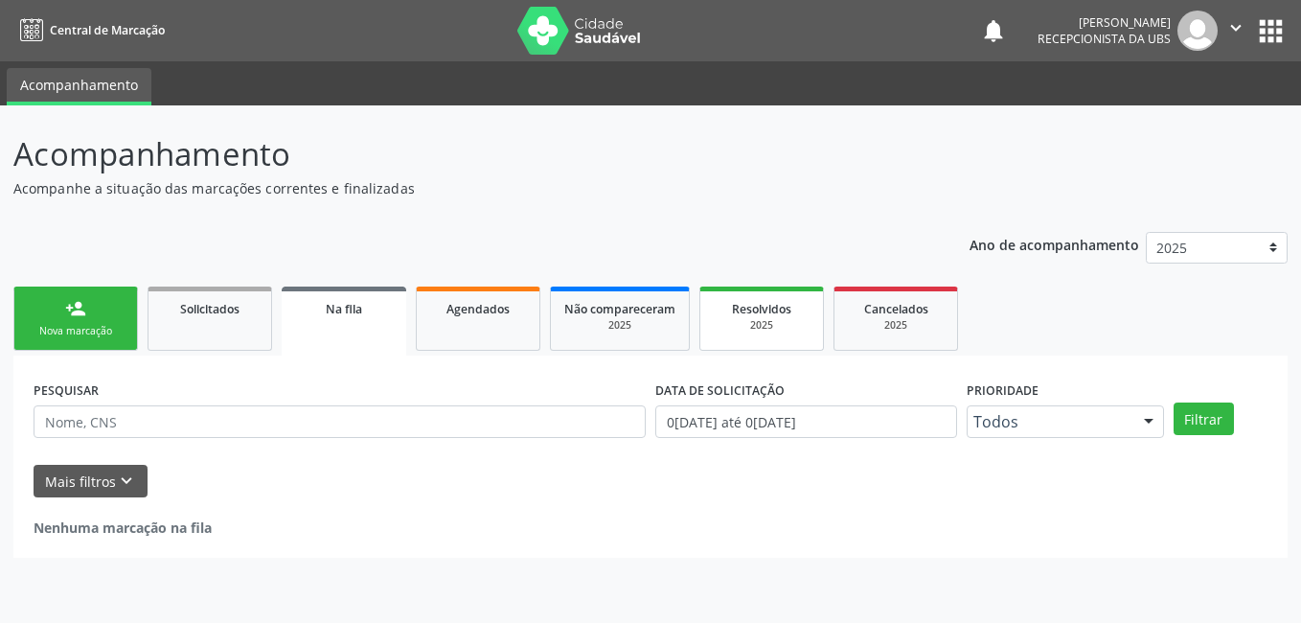
click at [768, 334] on link "Resolvidos 2025" at bounding box center [761, 318] width 125 height 64
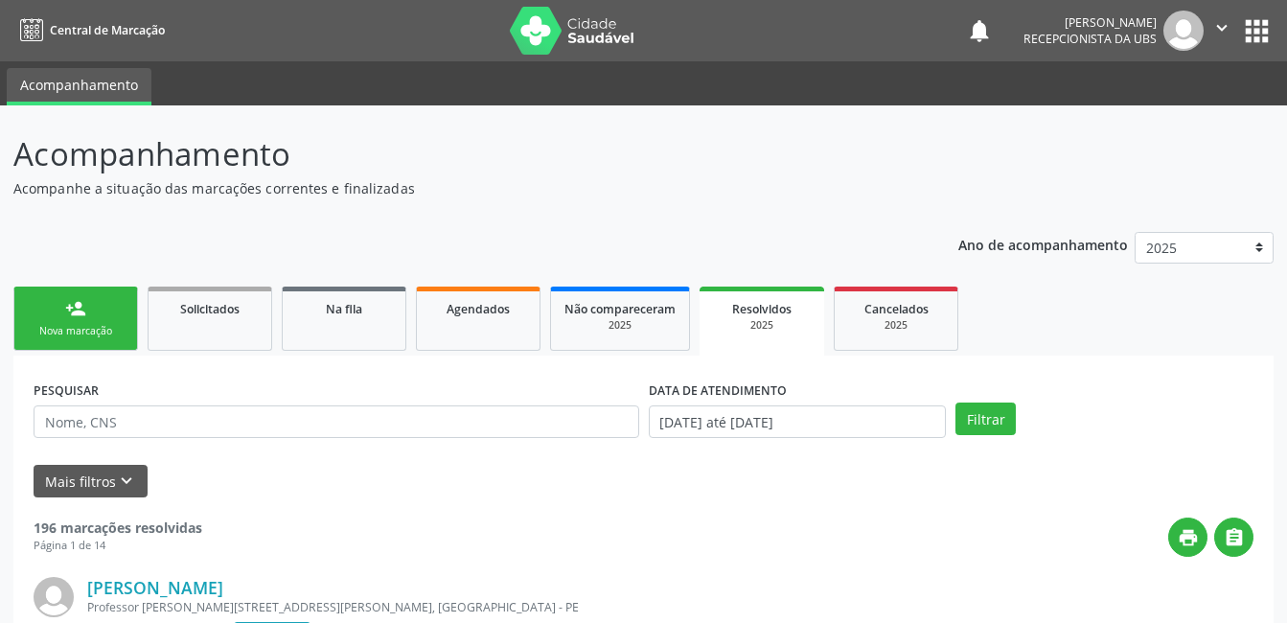
click at [87, 315] on link "person_add Nova marcação" at bounding box center [75, 318] width 125 height 64
click at [92, 322] on link "person_add Nova marcação" at bounding box center [75, 318] width 125 height 64
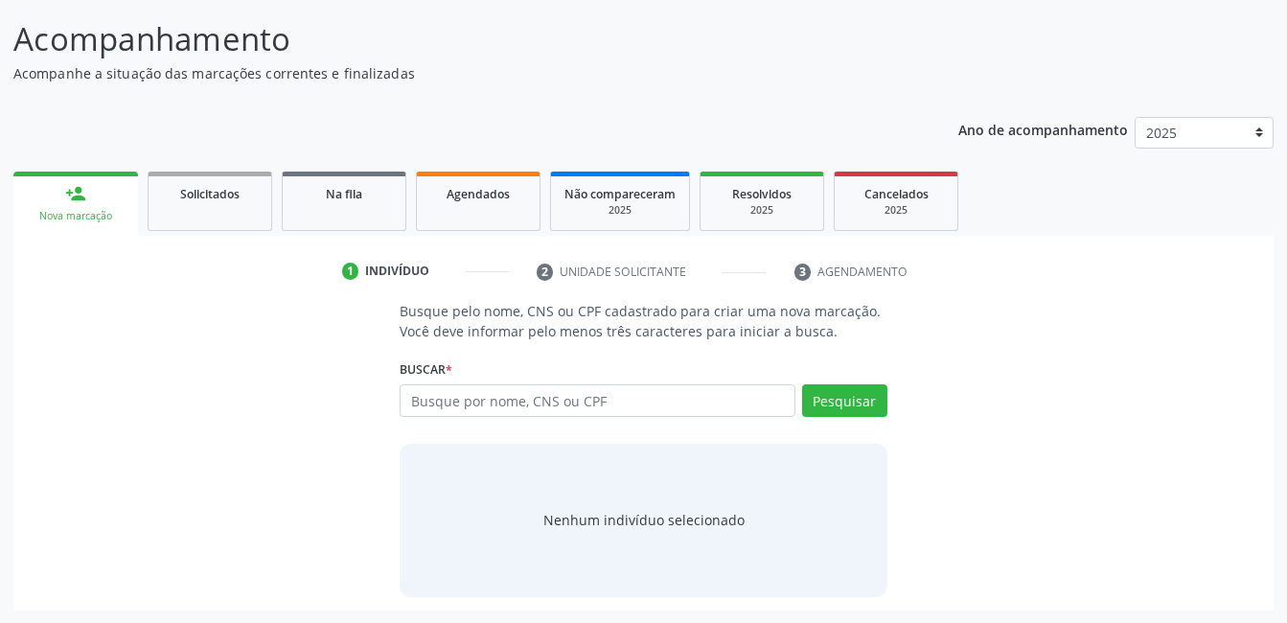
scroll to position [116, 0]
click at [980, 380] on div "Busque pelo nome, CNS ou CPF cadastrado para criar uma nova marcação. Você deve…" at bounding box center [643, 447] width 1233 height 295
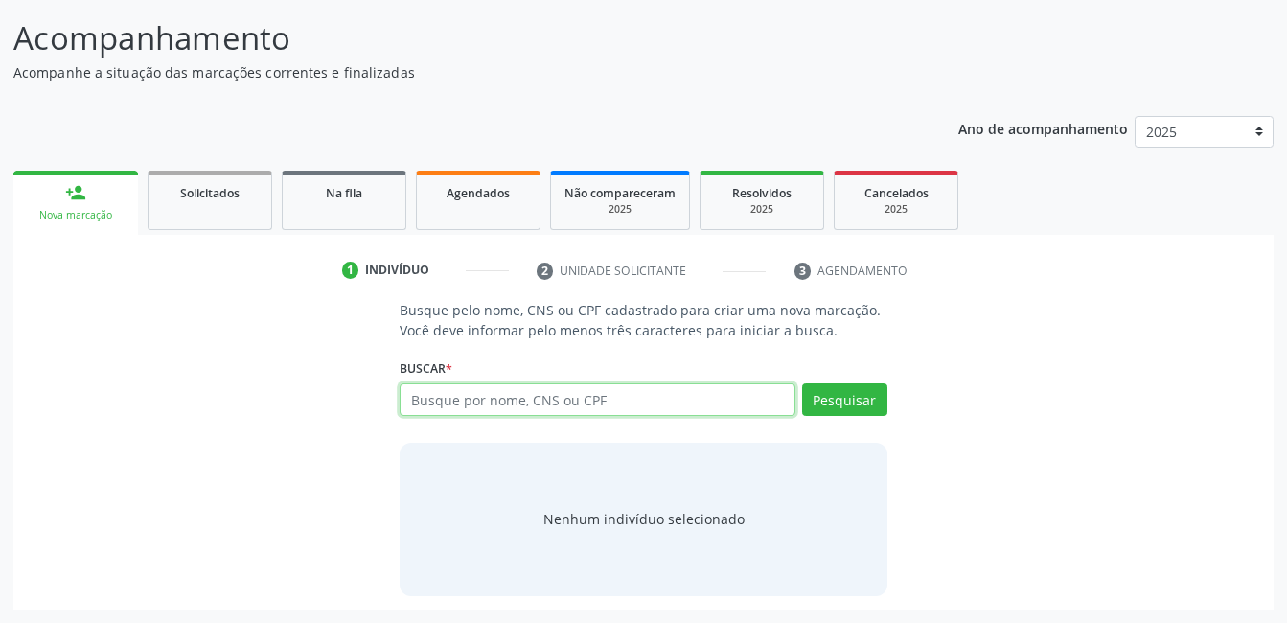
click at [519, 404] on input "text" at bounding box center [597, 399] width 395 height 33
type input "00389230413"
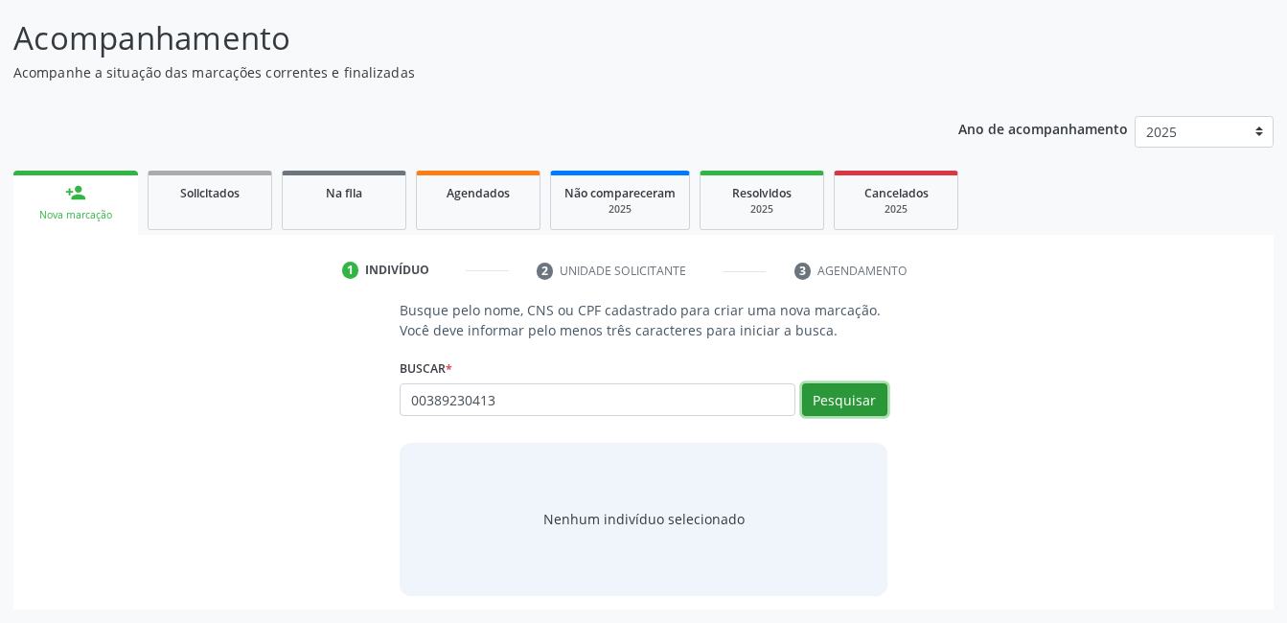
click at [837, 391] on button "Pesquisar" at bounding box center [844, 399] width 85 height 33
type input "00389230413"
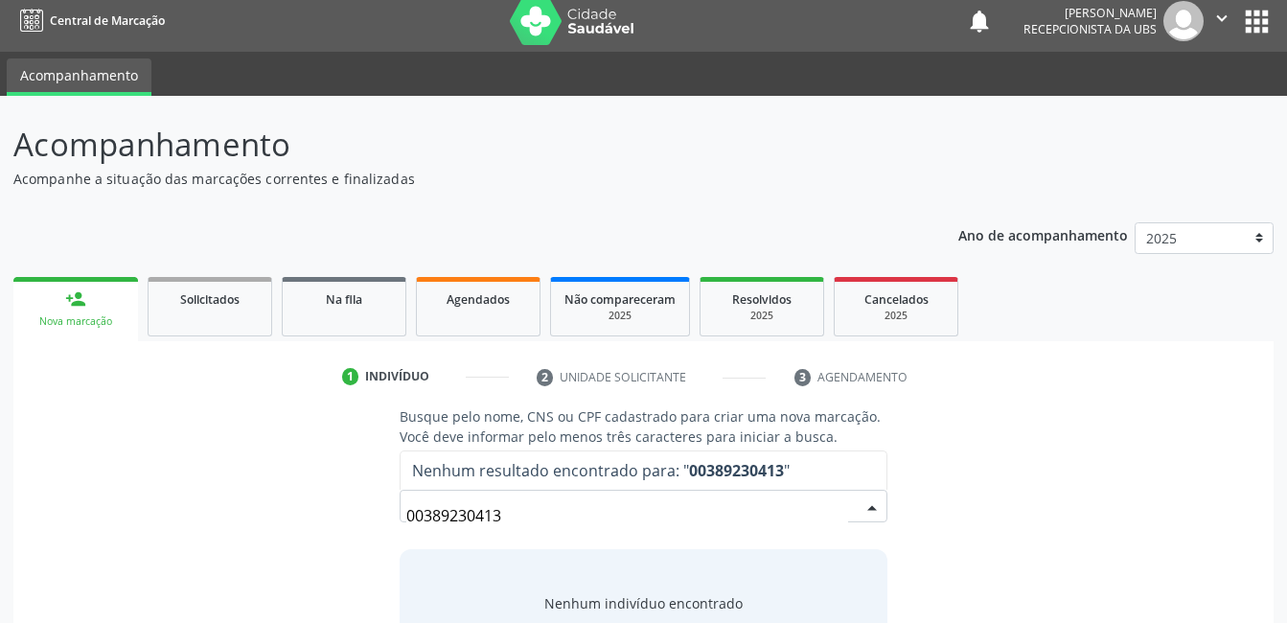
scroll to position [0, 0]
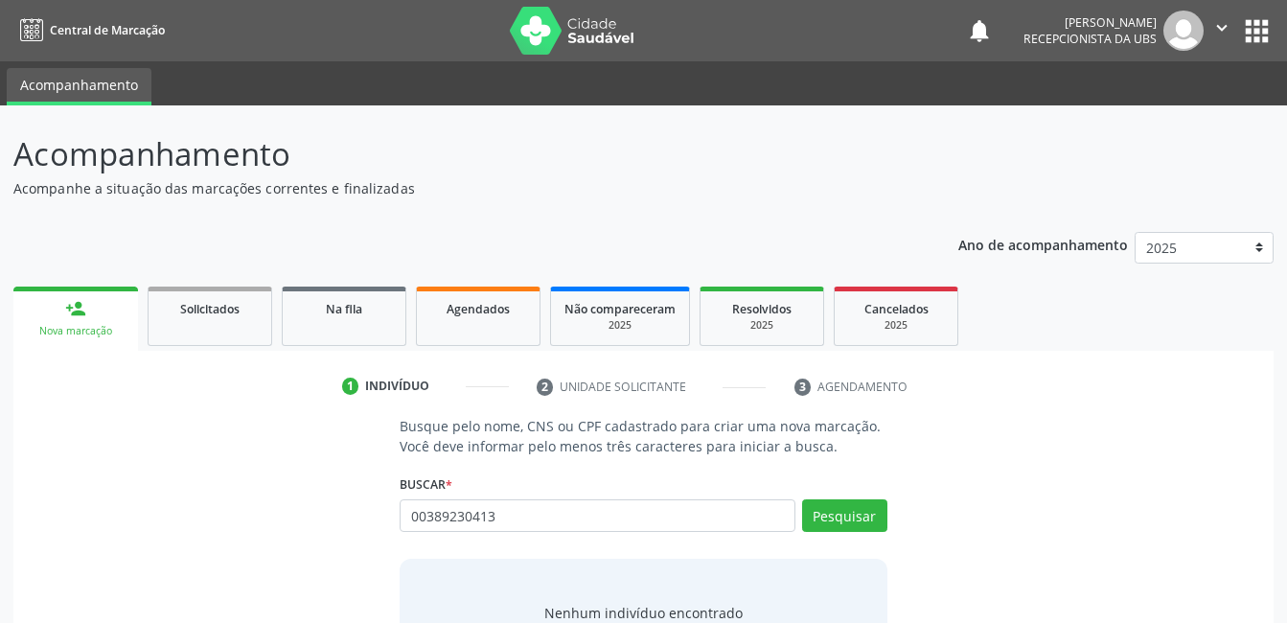
click at [68, 331] on div "Nova marcação" at bounding box center [76, 331] width 98 height 14
click at [89, 326] on div "Nova marcação" at bounding box center [76, 331] width 98 height 14
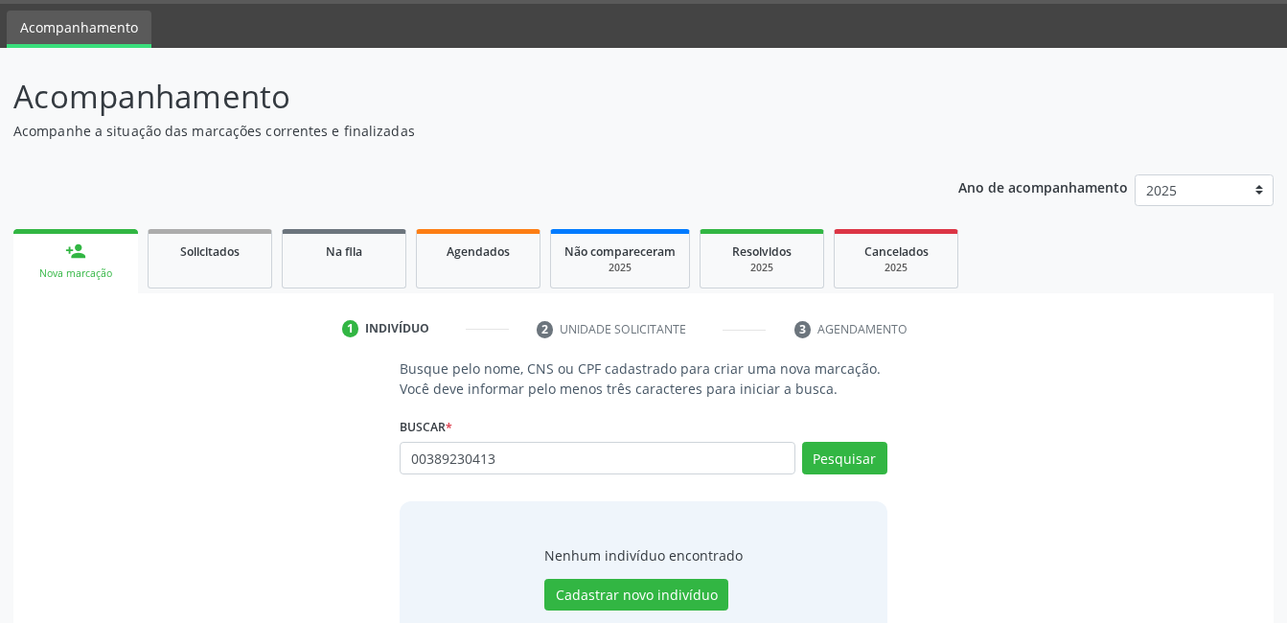
scroll to position [116, 0]
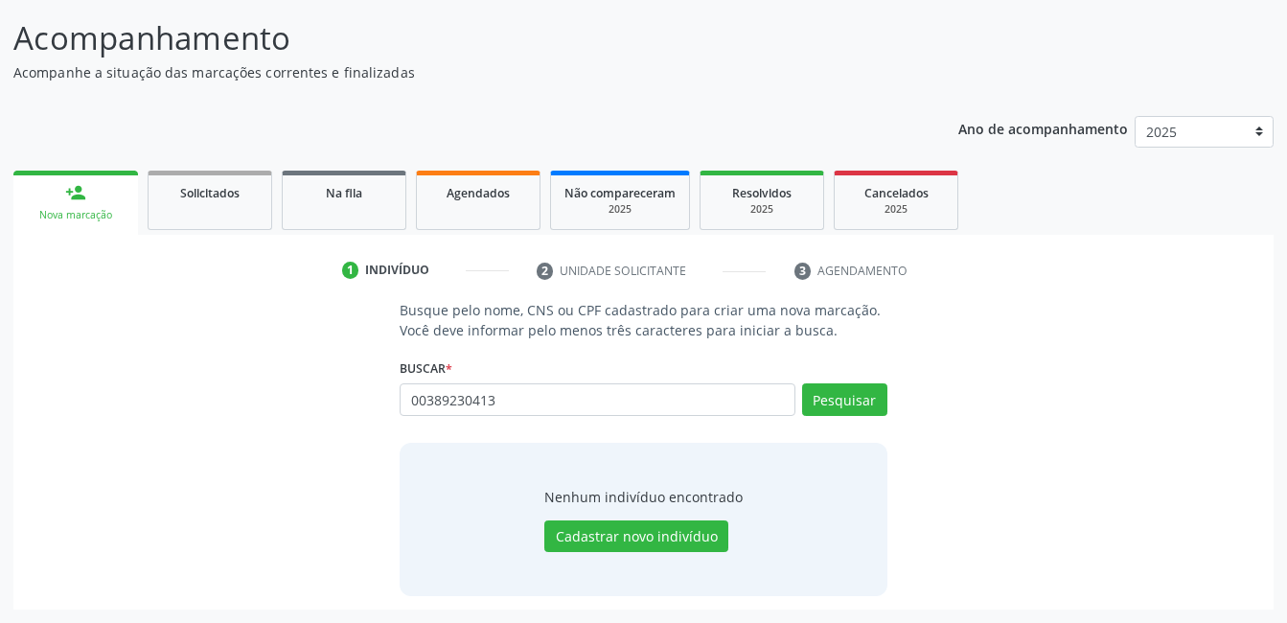
drag, startPoint x: 573, startPoint y: 376, endPoint x: 567, endPoint y: 394, distance: 19.1
click at [567, 394] on div "Buscar * 00389230413 Busque por nome, CNS ou CPF Nenhum resultado encontrado pa…" at bounding box center [643, 391] width 487 height 75
click at [567, 395] on input "00389230413" at bounding box center [597, 399] width 395 height 33
type input "0"
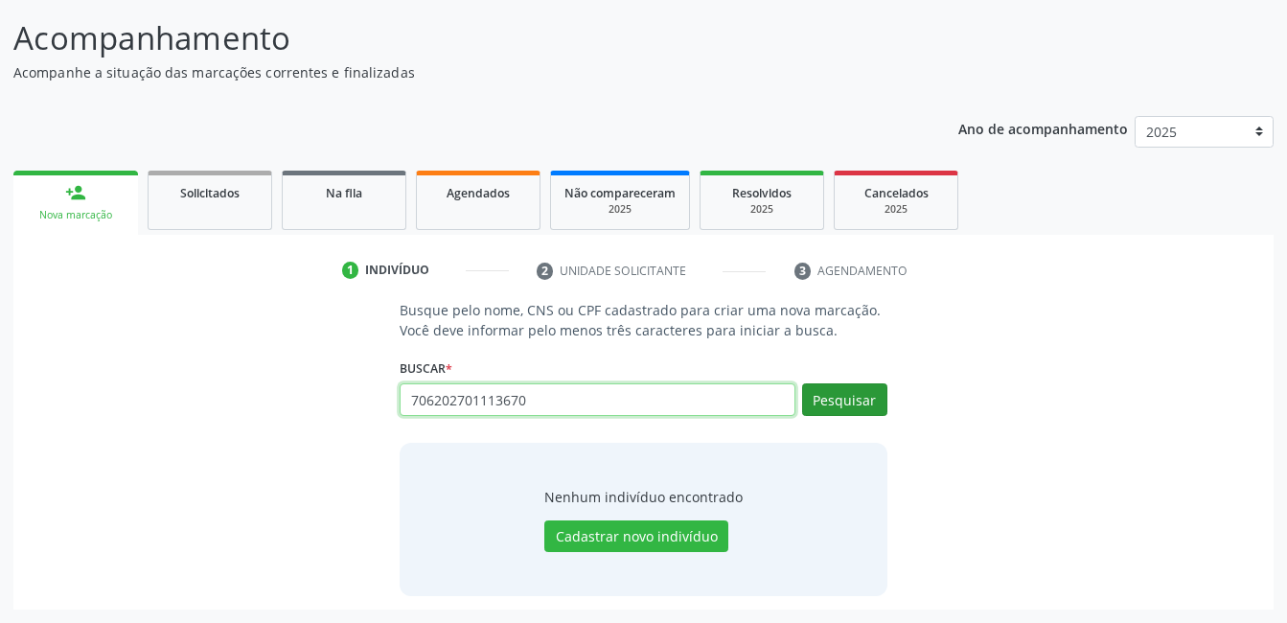
type input "706202701113670"
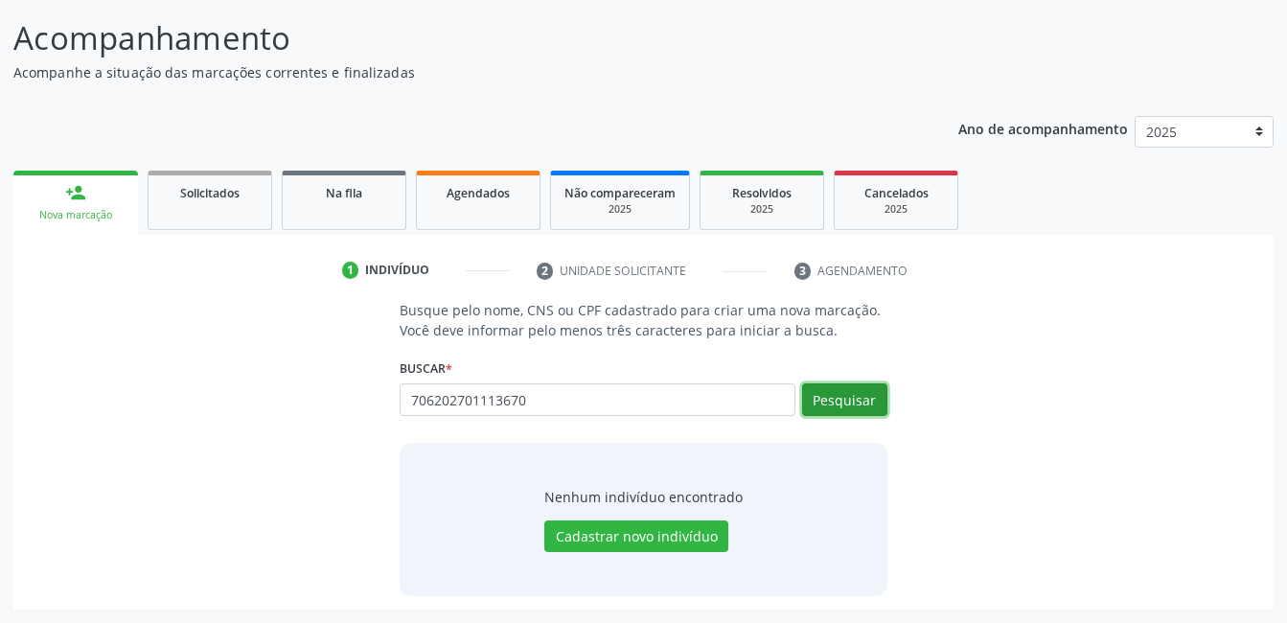
click at [854, 392] on button "Pesquisar" at bounding box center [844, 399] width 85 height 33
type input "706202701113670"
